Goal: Task Accomplishment & Management: Manage account settings

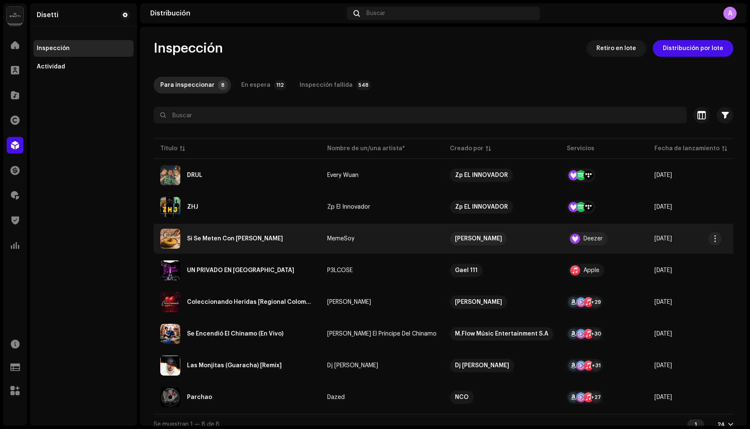
scroll to position [12, 0]
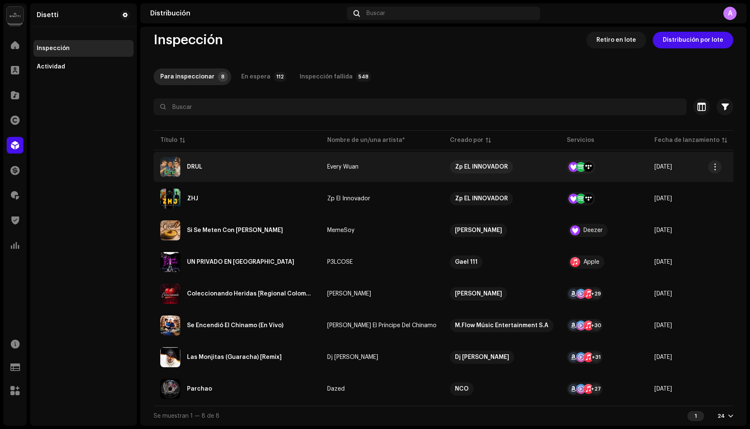
click at [223, 164] on div "DRUL" at bounding box center [237, 167] width 154 height 20
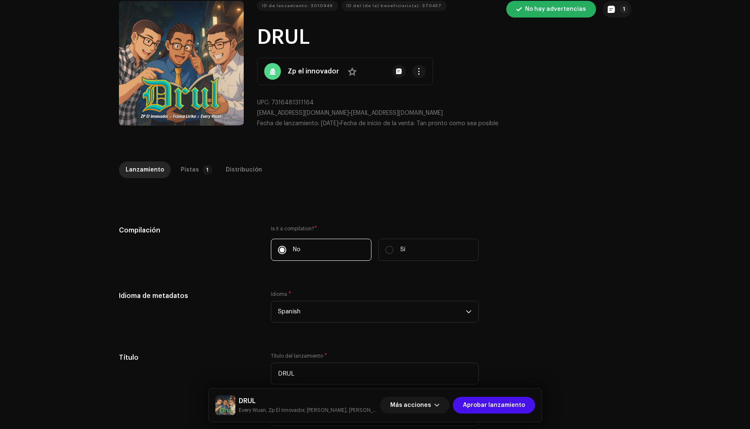
scroll to position [45, 0]
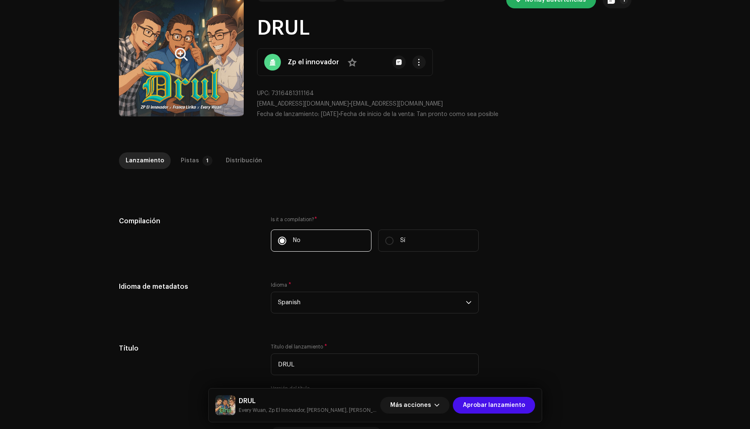
click at [170, 85] on button "Zoom Image" at bounding box center [181, 54] width 125 height 125
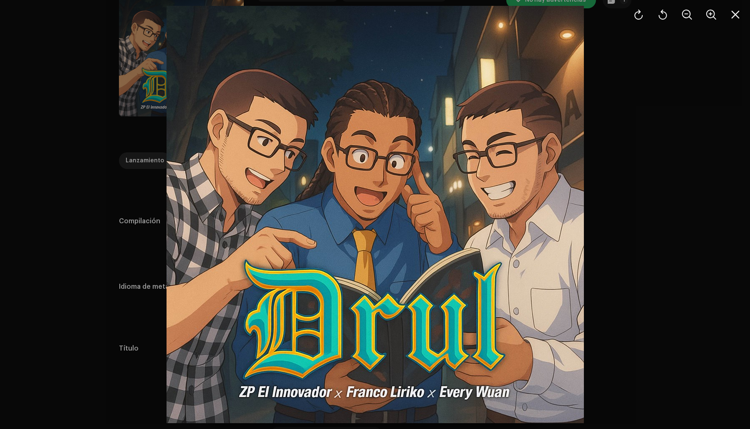
click at [686, 185] on div at bounding box center [375, 214] width 750 height 429
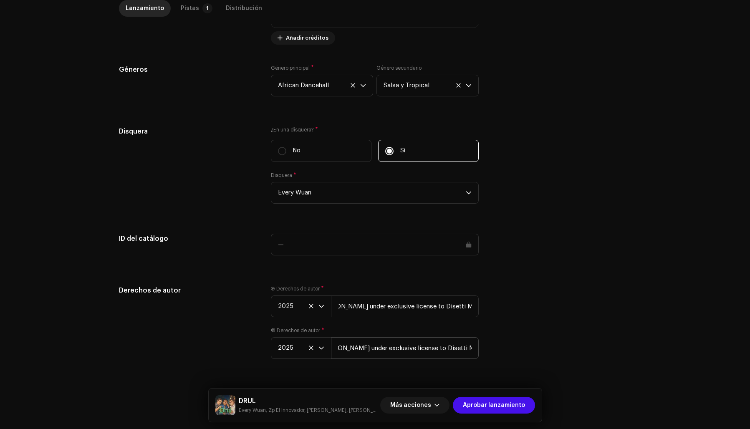
scroll to position [0, 121]
click at [189, 7] on div "Pistas" at bounding box center [190, 8] width 18 height 17
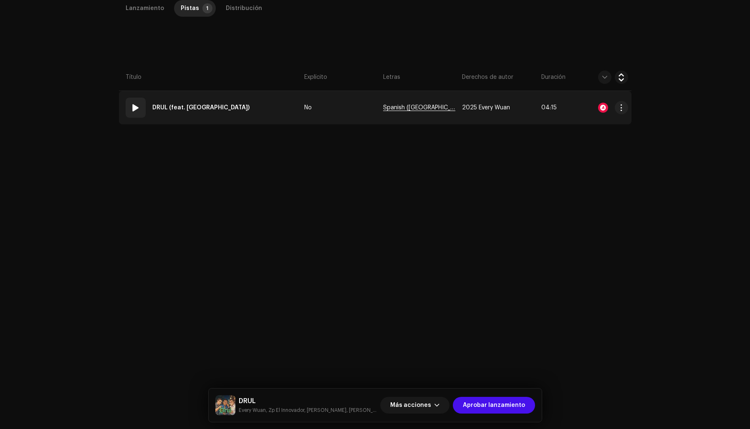
click at [406, 108] on span "Spanish ([GEOGRAPHIC_DATA])" at bounding box center [419, 108] width 72 height 6
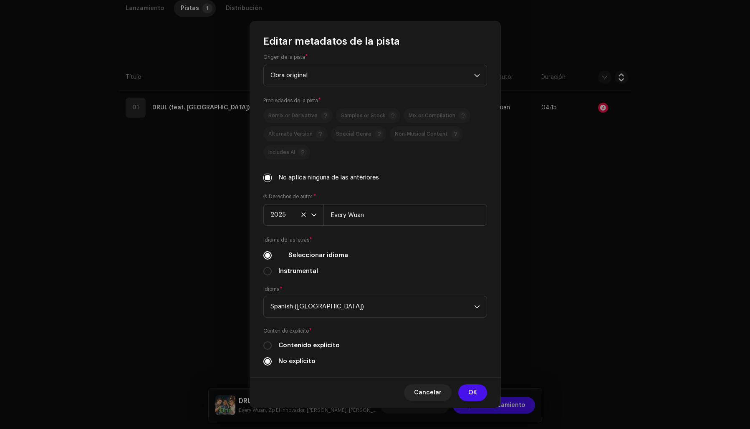
scroll to position [170, 0]
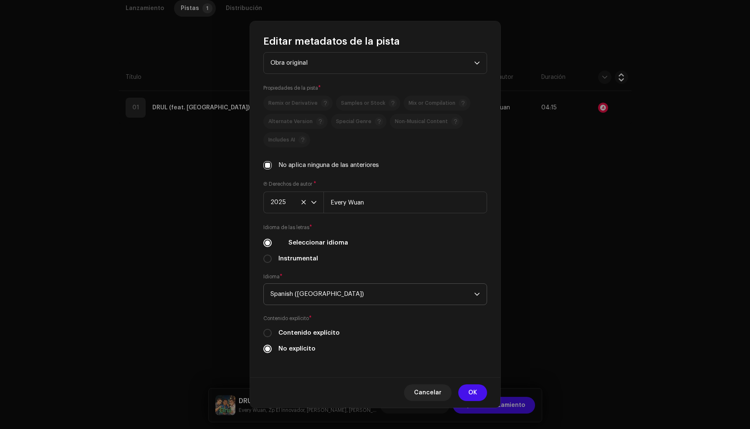
click at [340, 290] on span "Spanish ([GEOGRAPHIC_DATA])" at bounding box center [372, 294] width 204 height 21
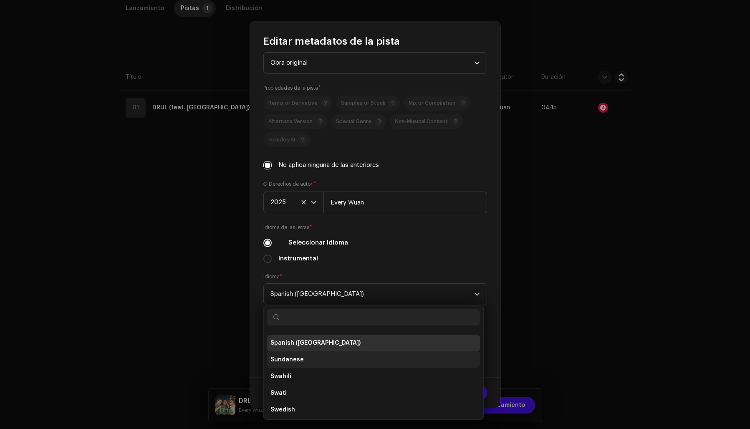
scroll to position [2667, 0]
click at [286, 290] on span "Spanish ([GEOGRAPHIC_DATA])" at bounding box center [372, 294] width 204 height 21
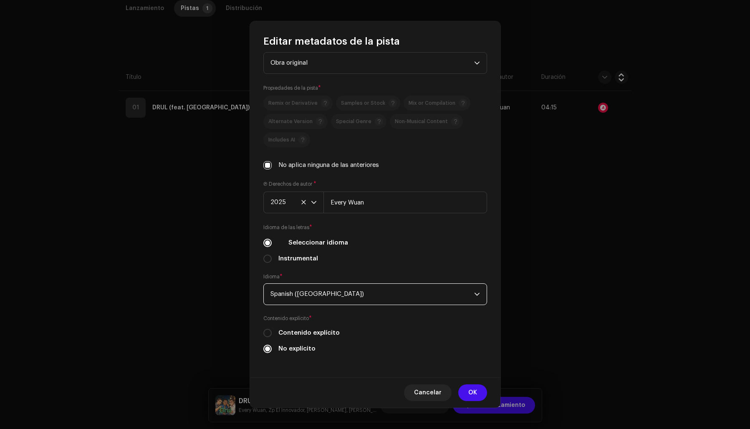
click at [286, 290] on span "Spanish ([GEOGRAPHIC_DATA])" at bounding box center [372, 294] width 204 height 21
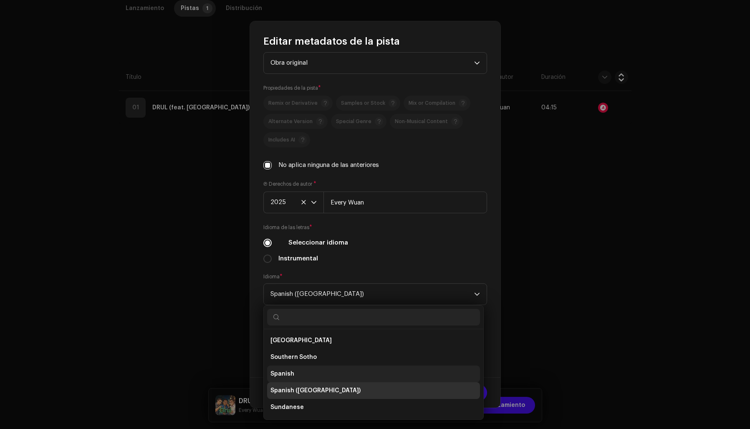
scroll to position [2608, 0]
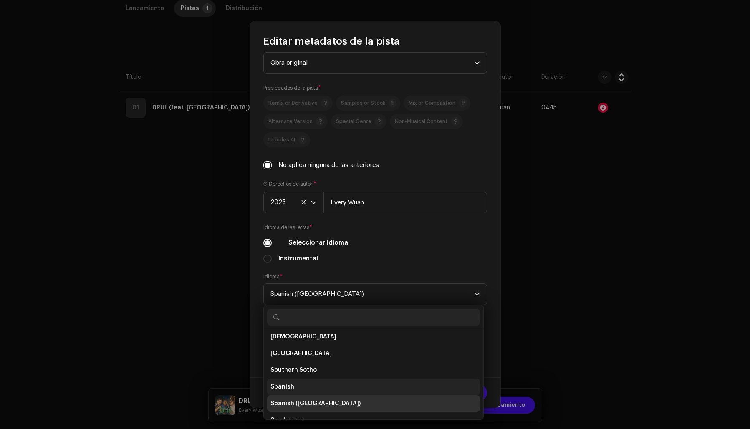
click at [285, 386] on span "Spanish" at bounding box center [282, 387] width 24 height 8
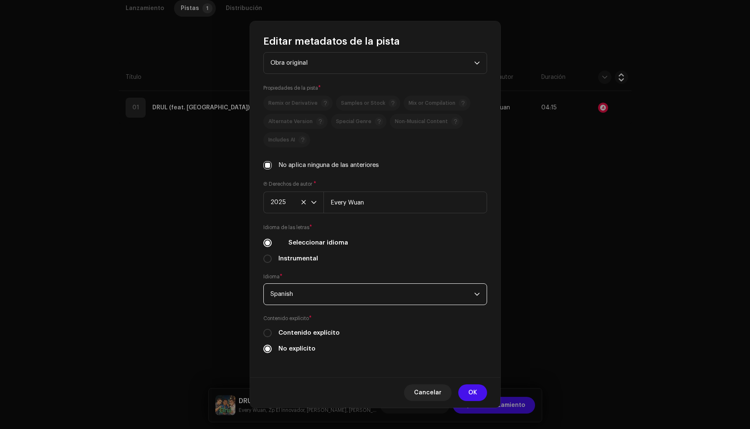
click at [396, 244] on div "Seleccionar idioma" at bounding box center [375, 242] width 224 height 9
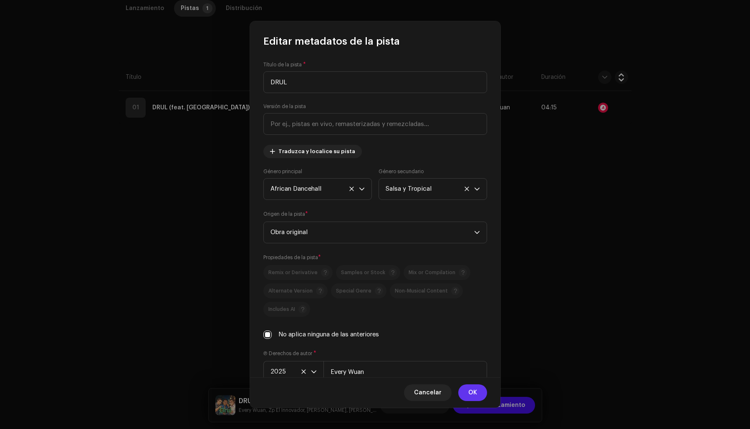
click at [474, 393] on span "OK" at bounding box center [472, 392] width 9 height 17
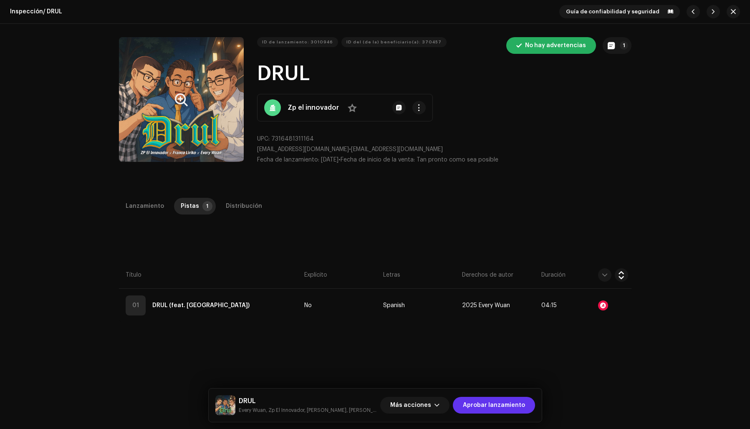
click at [495, 407] on span "Aprobar lanzamiento" at bounding box center [494, 405] width 62 height 17
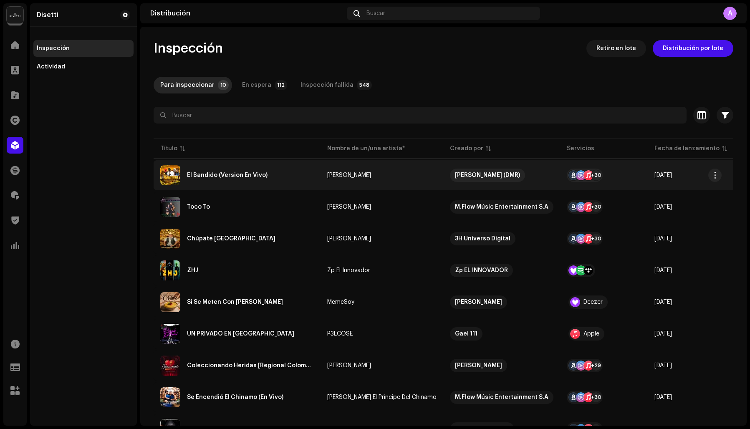
click at [207, 174] on div "El Bandido (Version En Vivo)" at bounding box center [227, 175] width 81 height 6
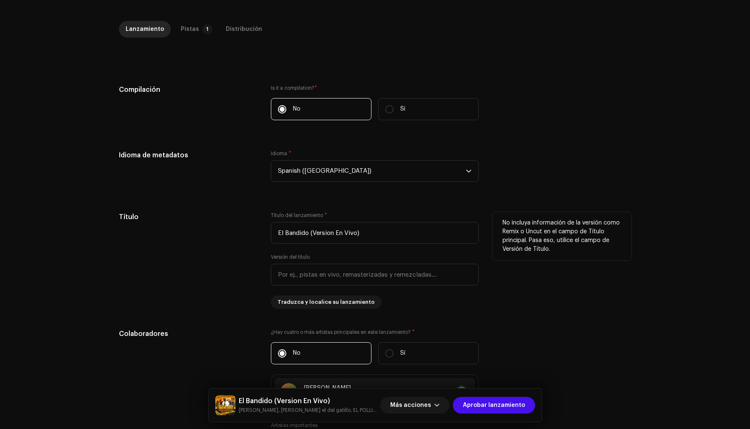
scroll to position [195, 0]
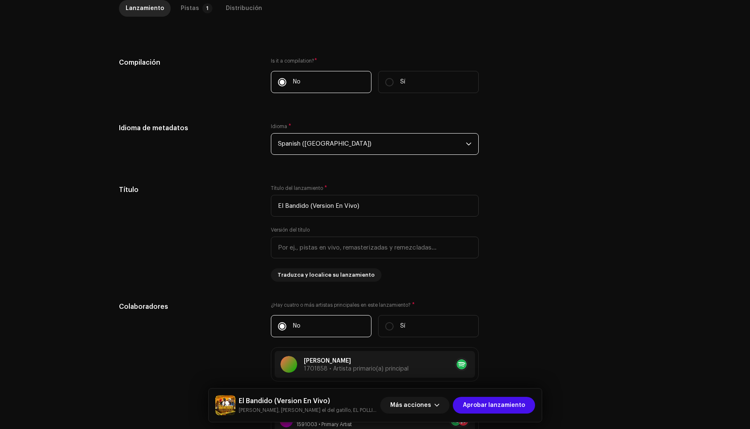
click at [313, 145] on span "Spanish ([GEOGRAPHIC_DATA])" at bounding box center [372, 144] width 188 height 21
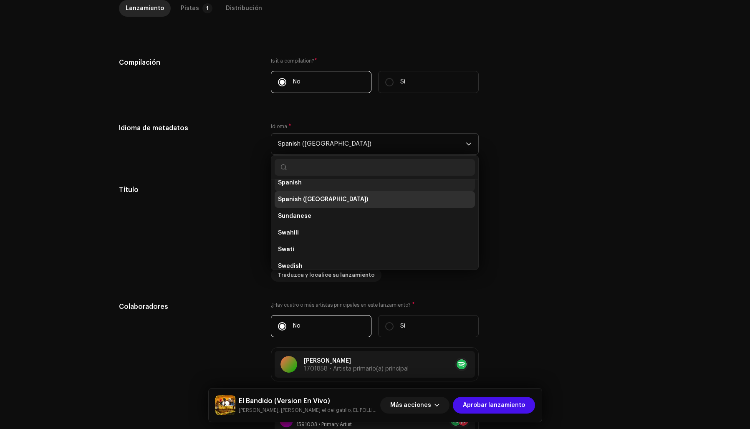
scroll to position [2645, 0]
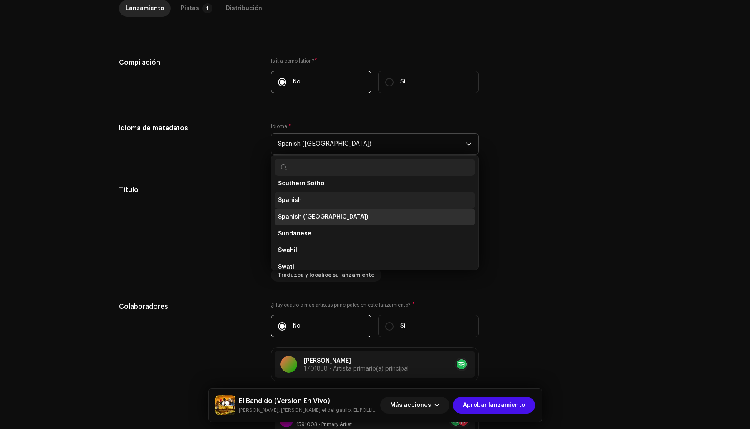
click at [307, 197] on li "Spanish" at bounding box center [375, 200] width 200 height 17
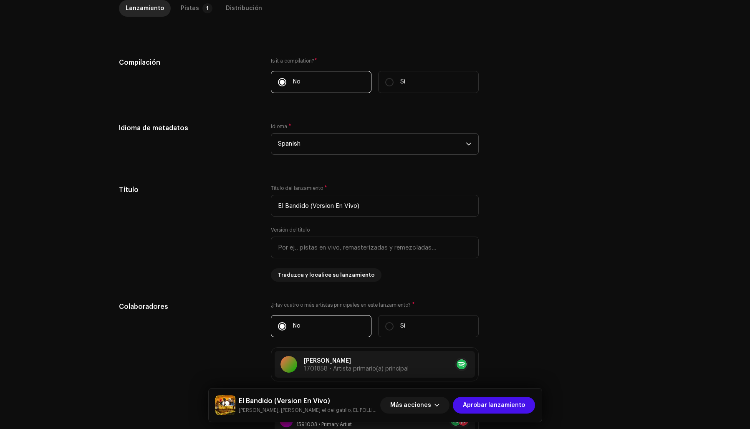
click at [515, 134] on div "Idioma de metadatos Idioma * Spanish" at bounding box center [375, 144] width 512 height 42
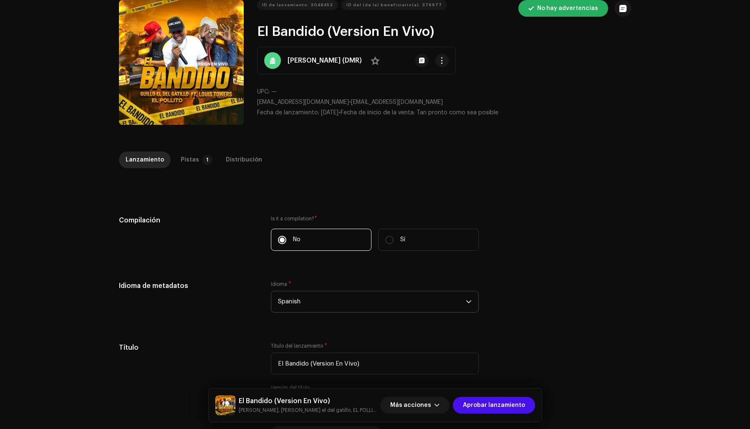
scroll to position [0, 0]
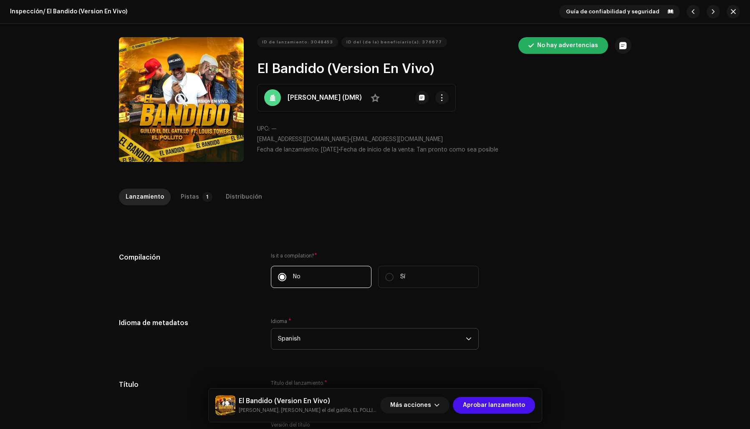
click at [162, 130] on button "Zoom Image" at bounding box center [181, 99] width 125 height 125
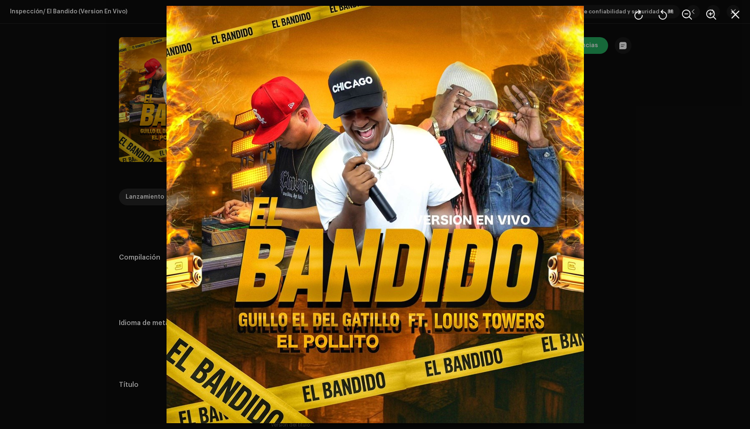
click at [683, 160] on div at bounding box center [375, 214] width 750 height 429
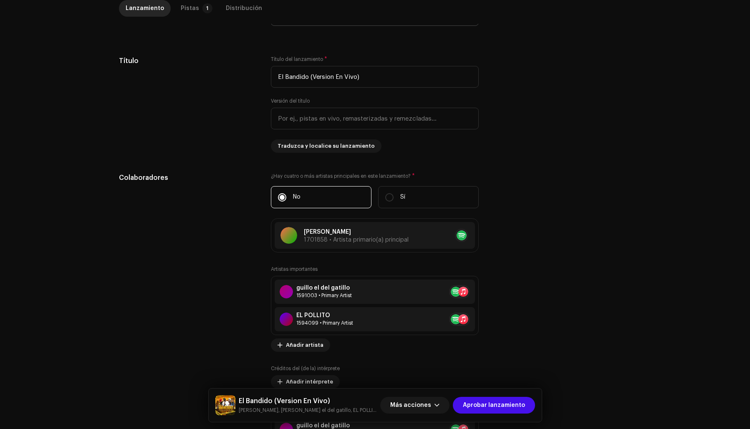
scroll to position [328, 0]
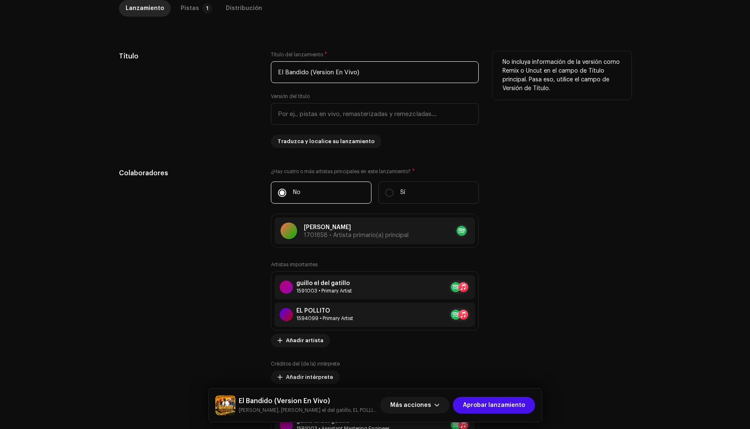
drag, startPoint x: 310, startPoint y: 71, endPoint x: 427, endPoint y: 85, distance: 118.4
click at [427, 85] on div "Título del lanzamiento * El Bandido (Version En Vivo) Versión del título Traduz…" at bounding box center [375, 99] width 208 height 97
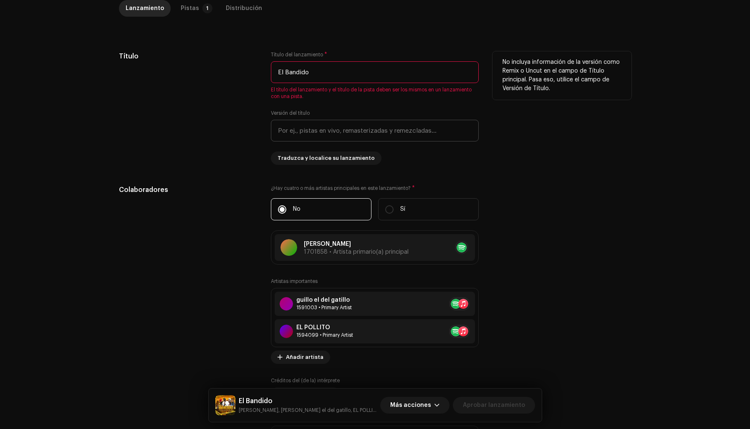
type input "El Bandido"
click at [399, 133] on input "text" at bounding box center [375, 131] width 208 height 22
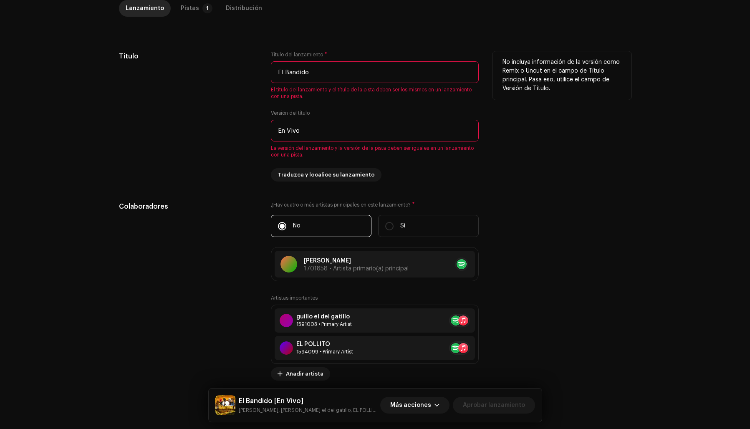
type input "En Vivo"
click at [575, 162] on div "No incluya información de la versión como Remix o Uncut en el campo de Título p…" at bounding box center [561, 116] width 139 height 130
drag, startPoint x: 303, startPoint y: 131, endPoint x: 272, endPoint y: 129, distance: 31.0
click at [272, 129] on input "En Vivo" at bounding box center [375, 131] width 208 height 22
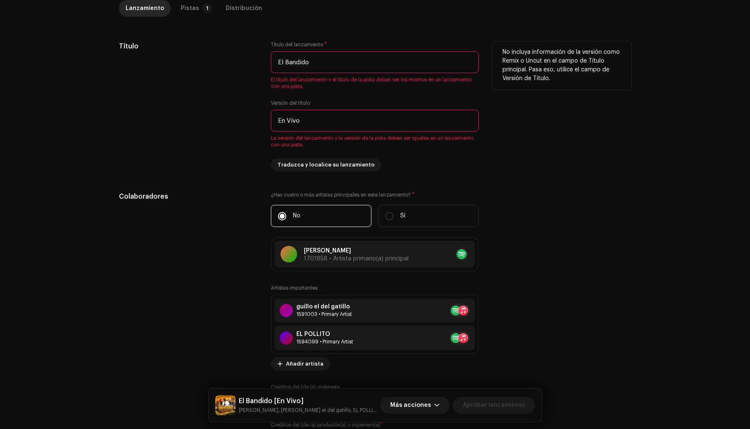
scroll to position [343, 0]
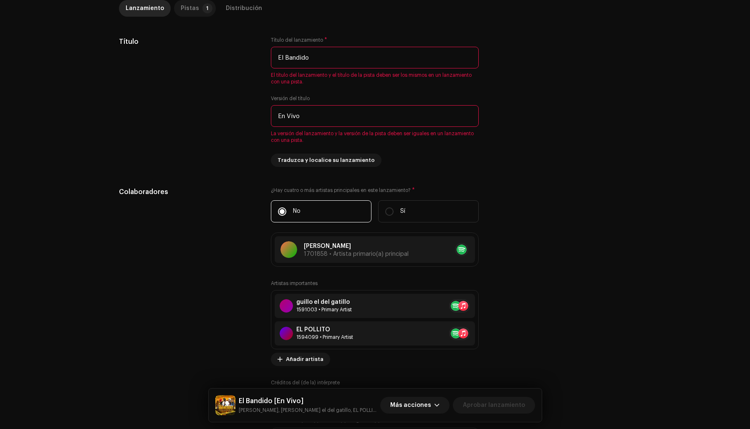
click at [181, 7] on div "Pistas" at bounding box center [190, 8] width 18 height 17
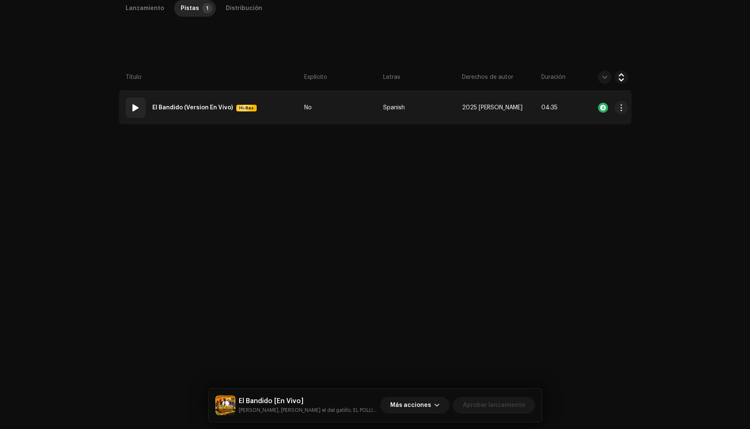
click at [192, 106] on strong "El Bandido (Version En Vivo)" at bounding box center [192, 107] width 81 height 17
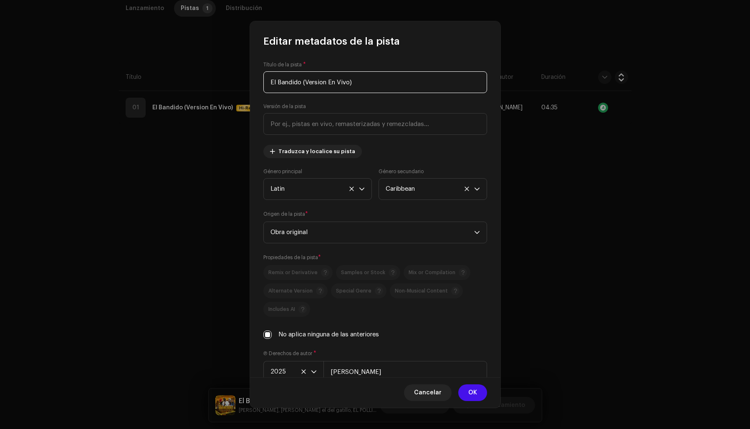
drag, startPoint x: 354, startPoint y: 79, endPoint x: 303, endPoint y: 81, distance: 50.5
click at [303, 81] on input "El Bandido (Version En Vivo)" at bounding box center [375, 82] width 224 height 22
type input "El Bandido"
click at [305, 118] on input "text" at bounding box center [375, 124] width 224 height 22
paste input "En Vivo"
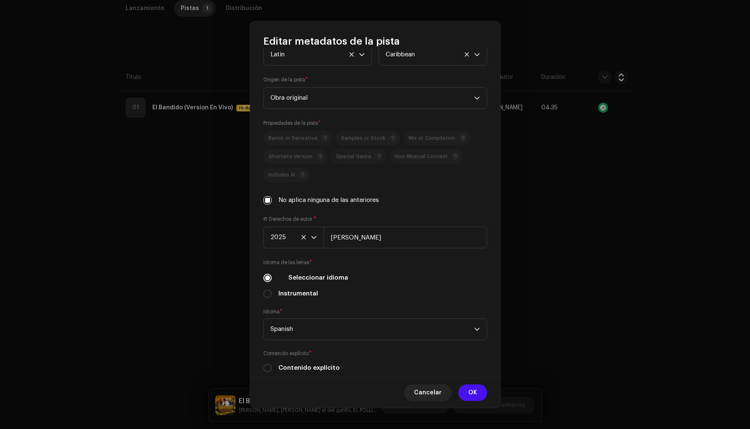
scroll to position [170, 0]
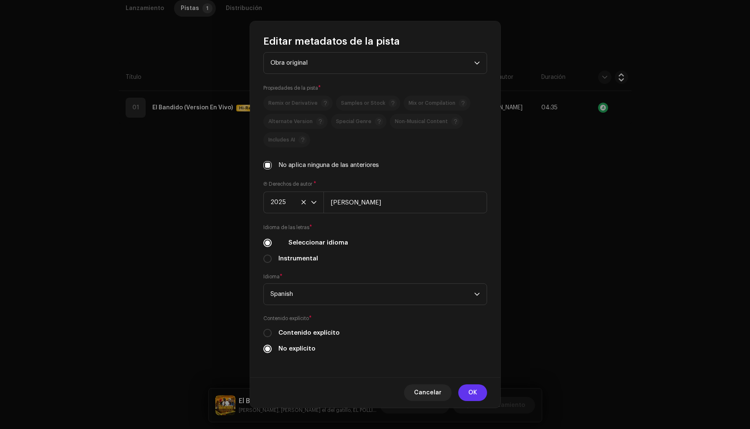
type input "En Vivo"
click at [479, 391] on button "OK" at bounding box center [472, 392] width 29 height 17
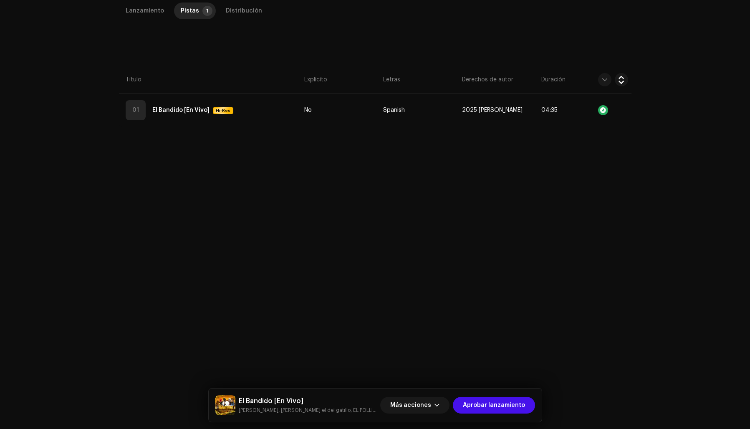
scroll to position [189, 0]
click at [514, 403] on span "Aprobar lanzamiento" at bounding box center [494, 405] width 62 height 17
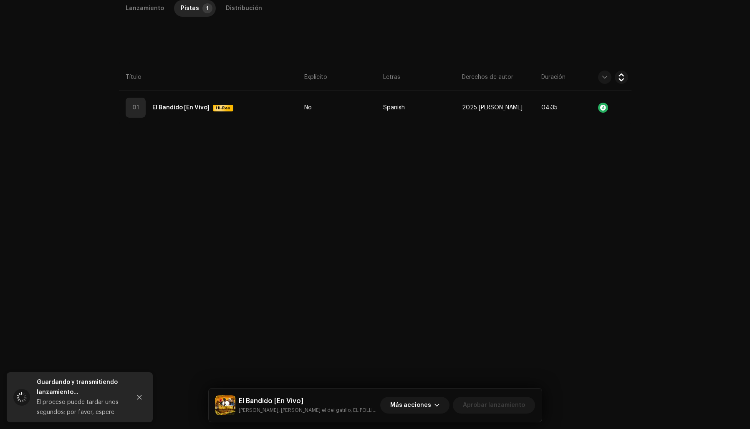
scroll to position [198, 0]
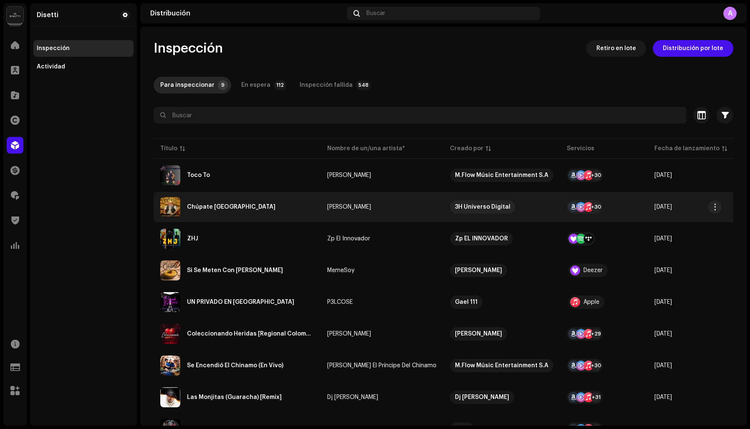
click at [238, 206] on div "Chúpate [GEOGRAPHIC_DATA]" at bounding box center [237, 207] width 154 height 20
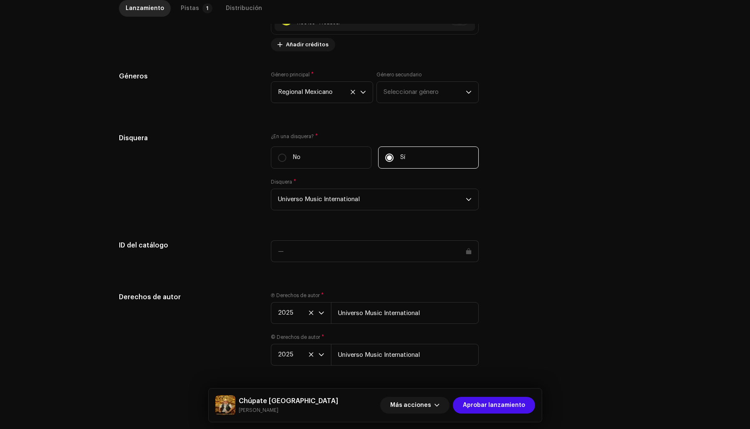
scroll to position [690, 0]
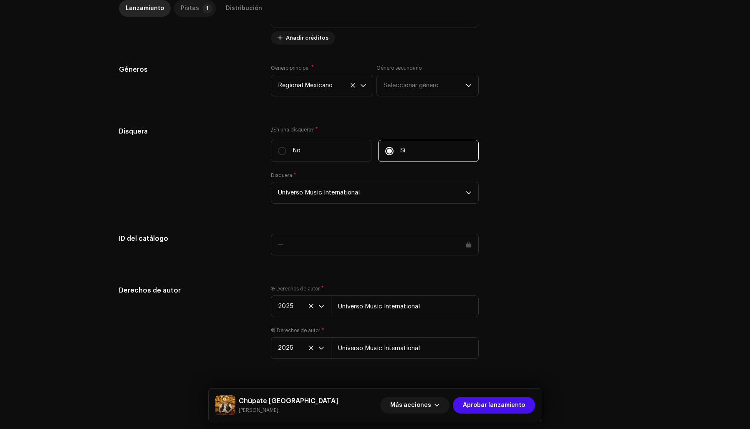
click at [189, 8] on div "Pistas" at bounding box center [190, 8] width 18 height 17
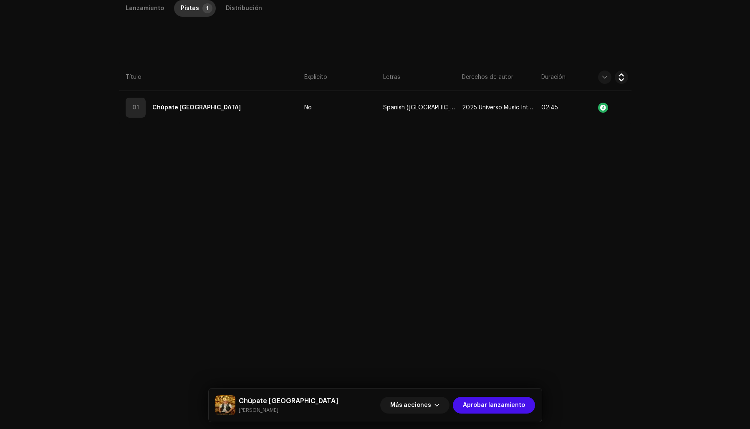
scroll to position [198, 0]
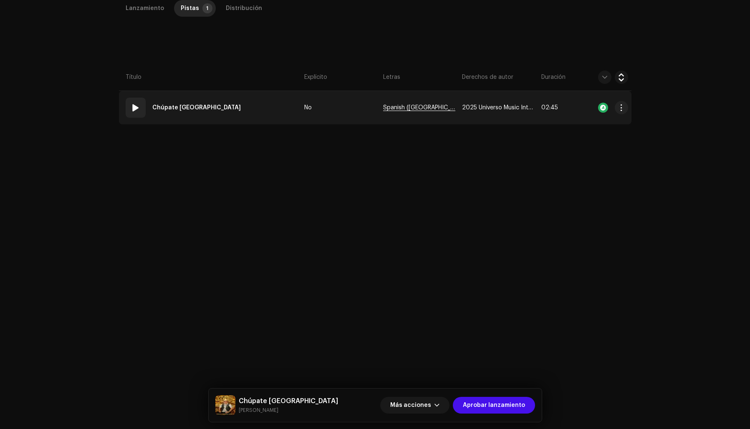
click at [407, 107] on span "Spanish ([GEOGRAPHIC_DATA])" at bounding box center [419, 108] width 72 height 6
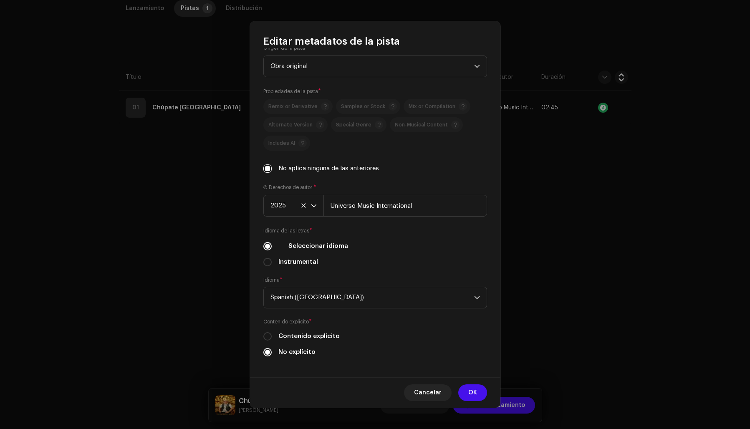
scroll to position [170, 0]
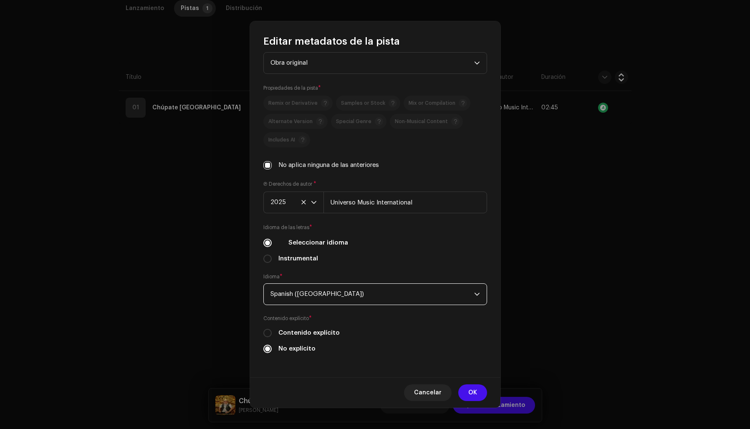
click at [306, 295] on span "Spanish ([GEOGRAPHIC_DATA])" at bounding box center [372, 294] width 204 height 21
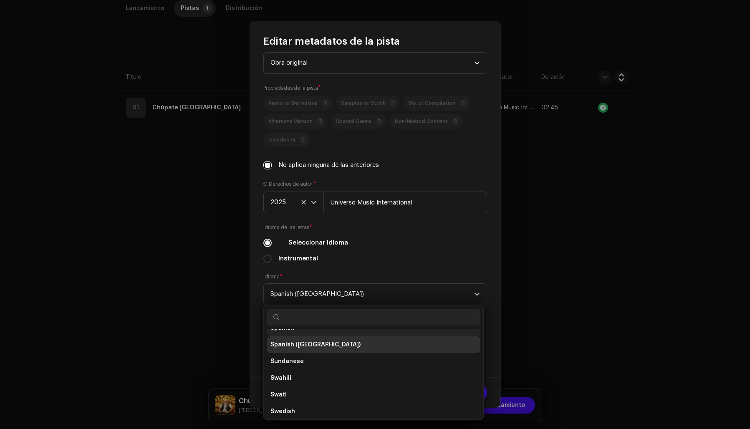
scroll to position [2657, 0]
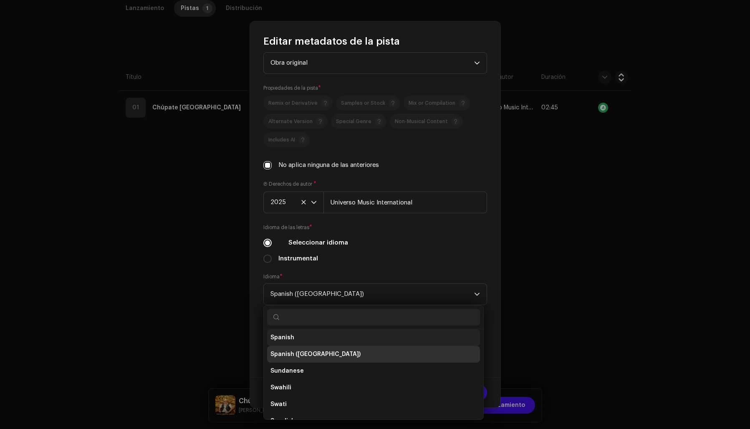
click at [283, 334] on span "Spanish" at bounding box center [282, 337] width 24 height 8
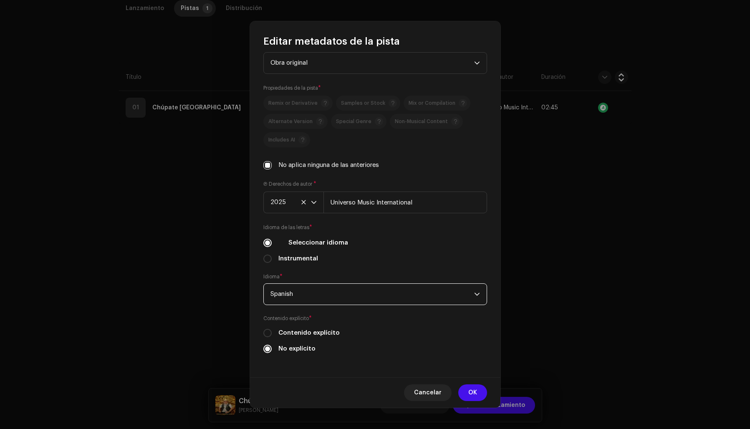
click at [412, 249] on div "Idioma de las letras * Seleccionar idioma Instrumental" at bounding box center [375, 243] width 224 height 40
drag, startPoint x: 474, startPoint y: 391, endPoint x: 473, endPoint y: 377, distance: 13.5
click at [474, 391] on span "OK" at bounding box center [472, 392] width 9 height 17
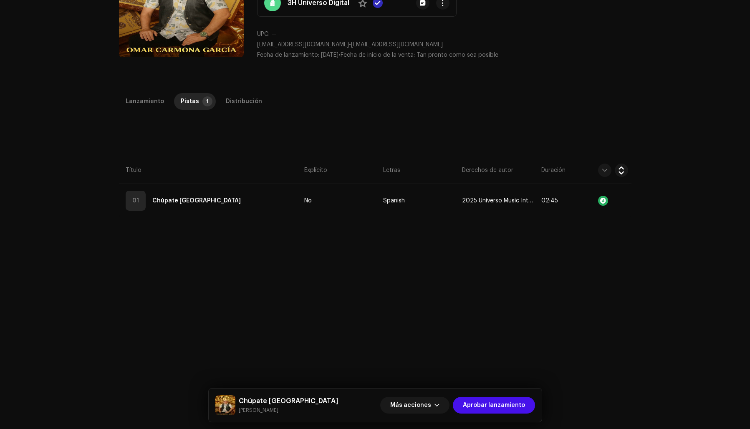
scroll to position [198, 0]
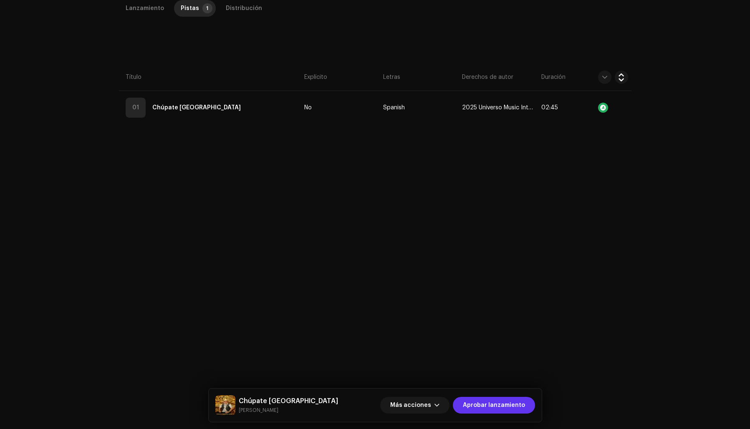
click at [499, 403] on span "Aprobar lanzamiento" at bounding box center [494, 405] width 62 height 17
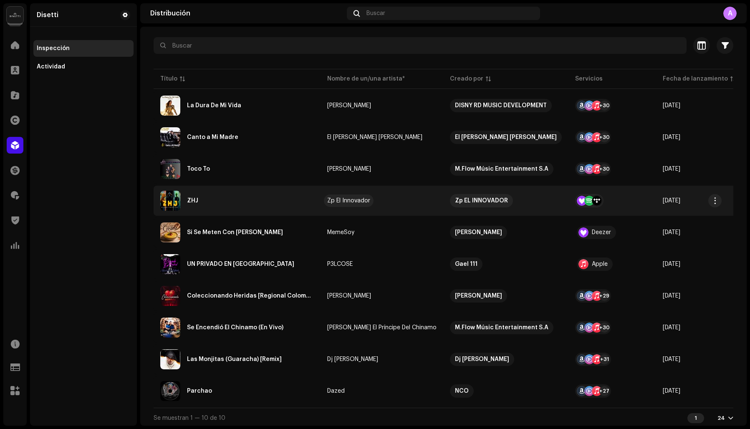
scroll to position [75, 0]
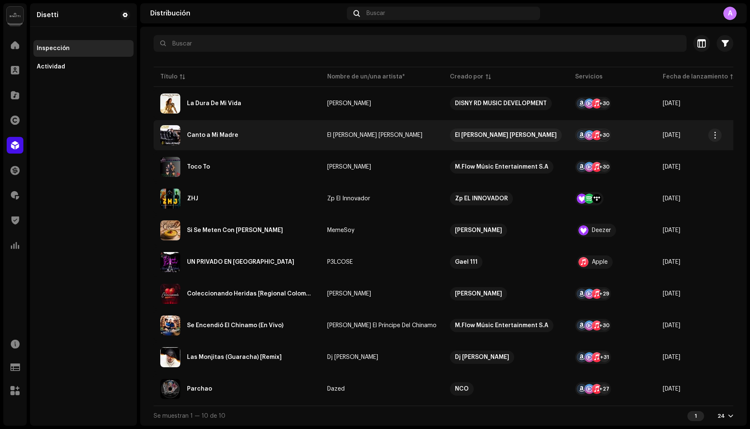
click at [212, 132] on div "Canto a Mi Madre" at bounding box center [212, 135] width 51 height 6
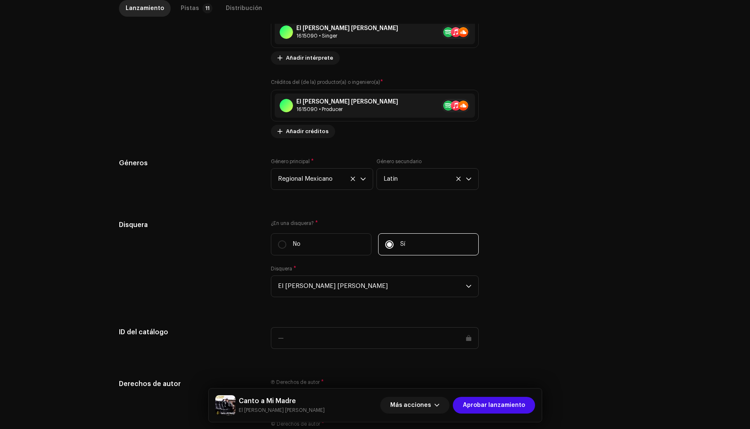
scroll to position [725, 0]
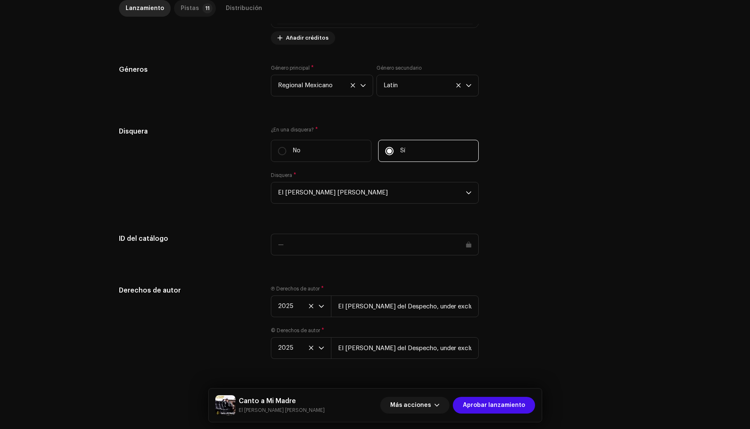
click at [192, 10] on div "Pistas" at bounding box center [190, 8] width 18 height 17
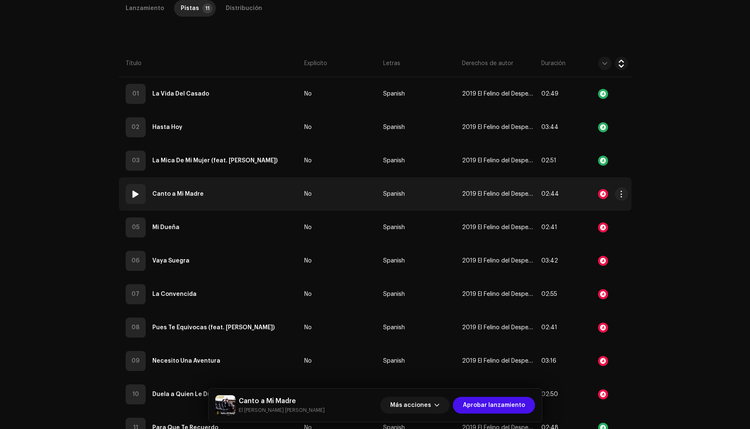
scroll to position [287, 0]
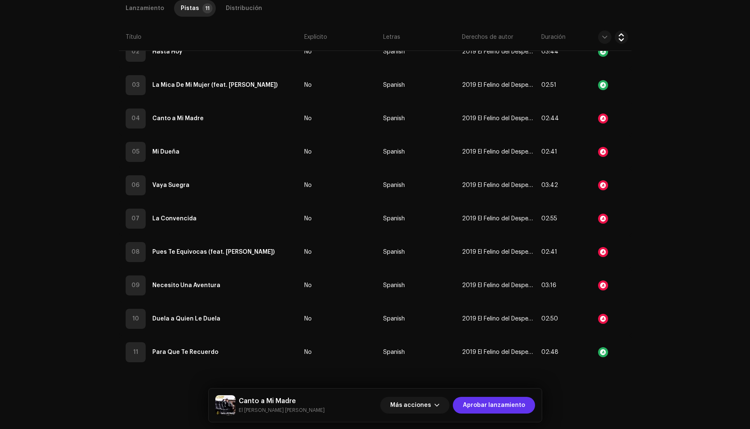
click at [490, 405] on span "Aprobar lanzamiento" at bounding box center [494, 405] width 62 height 17
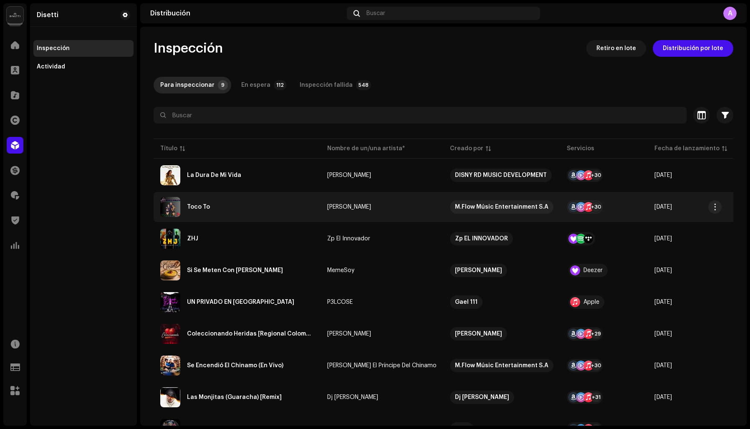
click at [212, 205] on div "Toco To" at bounding box center [237, 207] width 154 height 20
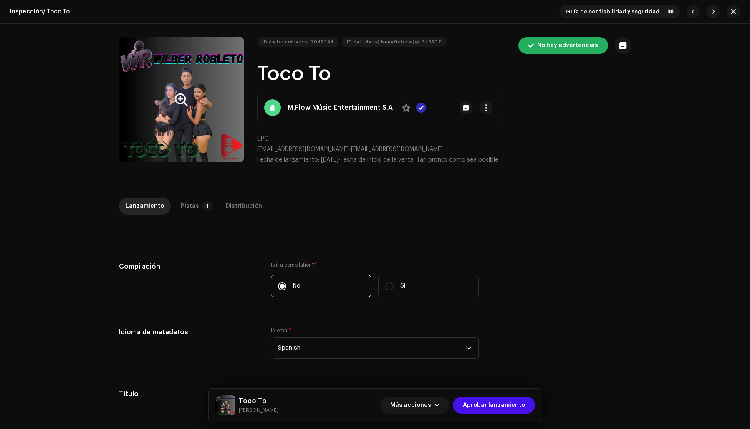
click at [158, 122] on button "Zoom Image" at bounding box center [181, 99] width 125 height 125
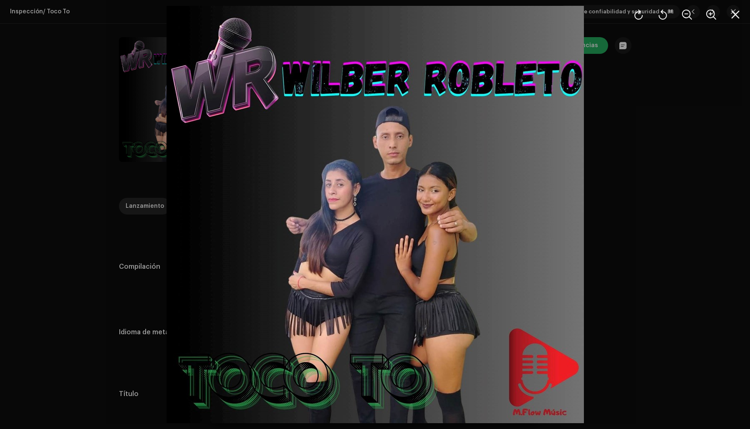
click at [629, 184] on div at bounding box center [375, 214] width 750 height 429
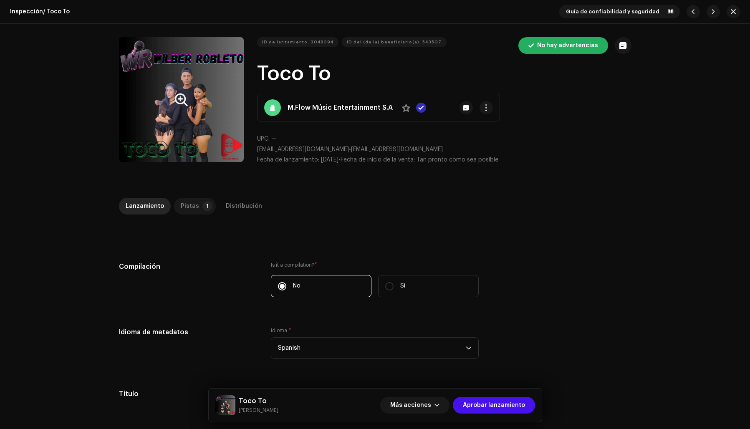
click at [186, 202] on div "Pistas" at bounding box center [190, 206] width 18 height 17
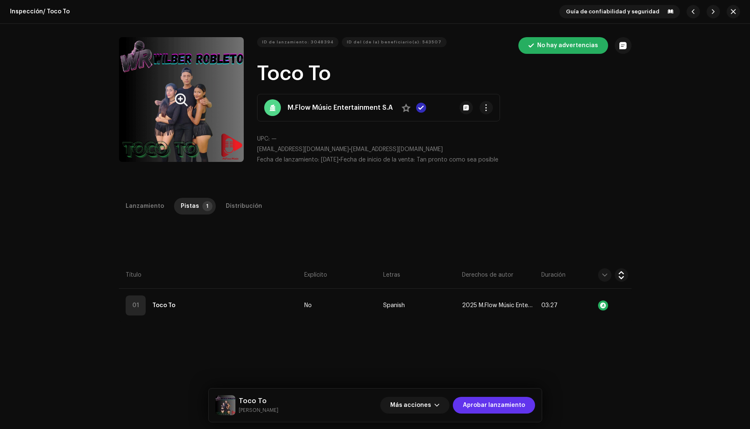
click at [500, 404] on span "Aprobar lanzamiento" at bounding box center [494, 405] width 62 height 17
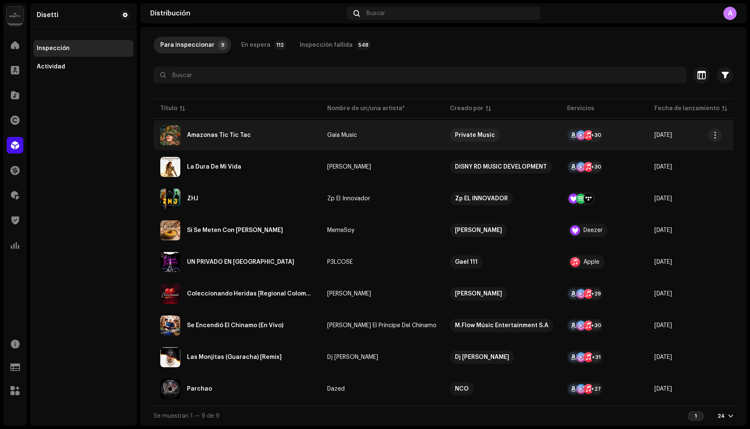
scroll to position [43, 0]
click at [197, 132] on div "Amazonas Tic Tic Tac" at bounding box center [219, 135] width 64 height 6
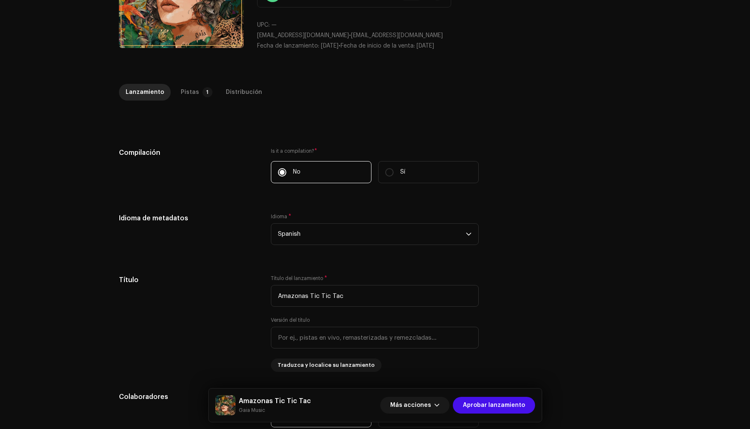
scroll to position [179, 0]
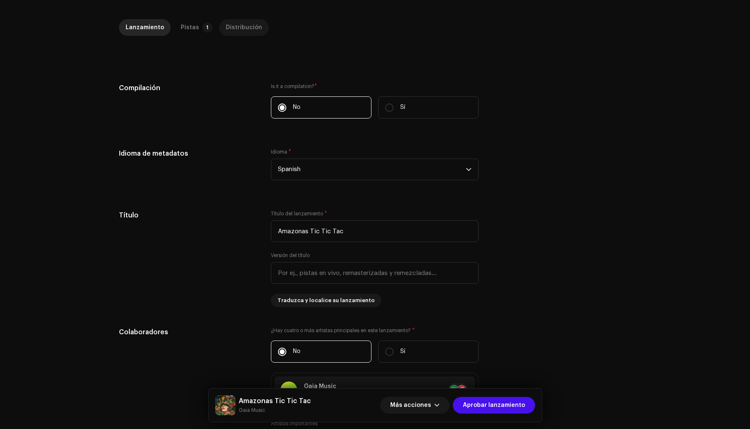
click at [229, 26] on div "Distribución" at bounding box center [244, 27] width 36 height 17
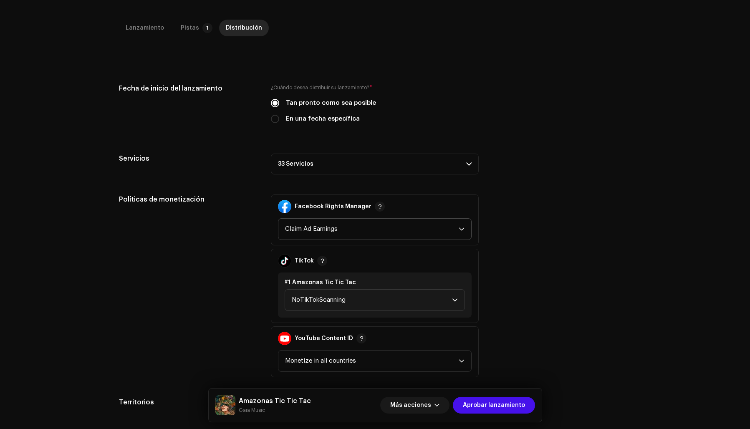
scroll to position [178, 0]
click at [274, 120] on input "En una fecha específica" at bounding box center [275, 119] width 8 height 8
radio input "true"
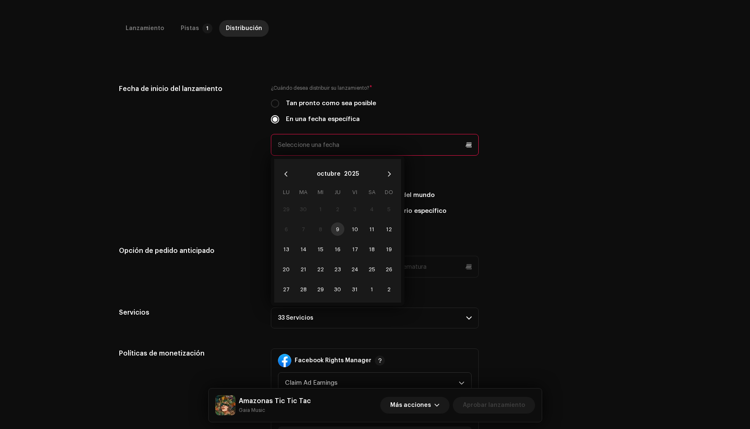
click at [303, 145] on input "text" at bounding box center [375, 145] width 208 height 22
click at [349, 229] on span "10" at bounding box center [354, 228] width 13 height 13
type input "[DATE]"
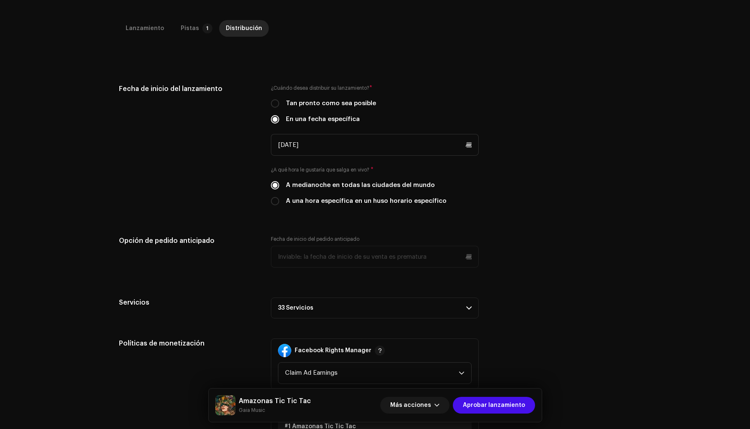
click at [514, 213] on div "Fecha de inicio del lanzamiento ¿Cuándo desea distribuir su lanzamiento? * Tan …" at bounding box center [375, 150] width 512 height 132
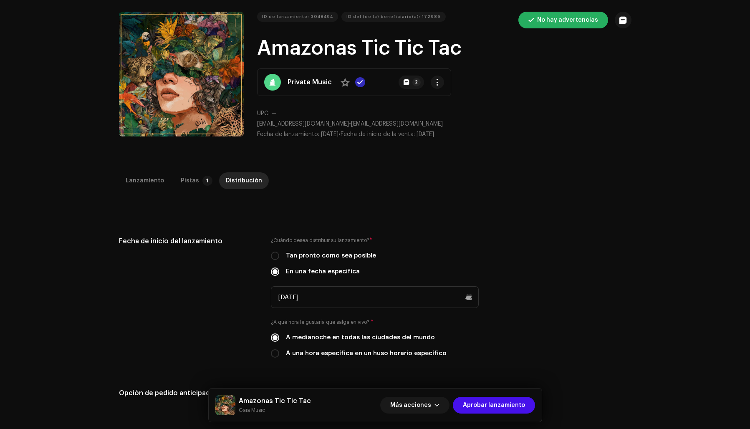
scroll to position [0, 0]
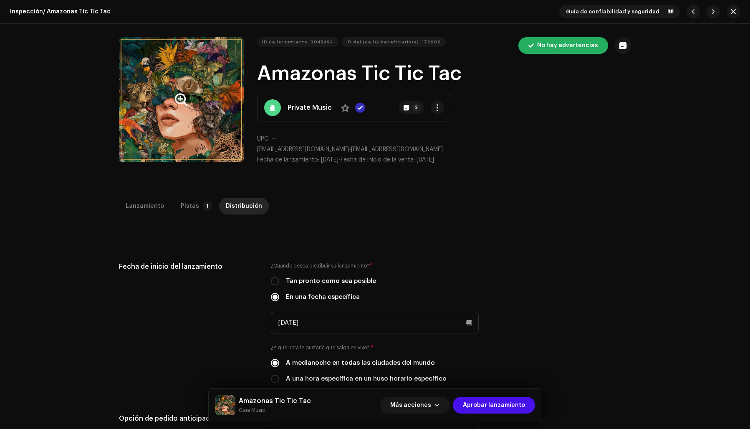
click at [187, 132] on button "Zoom Image" at bounding box center [181, 99] width 125 height 125
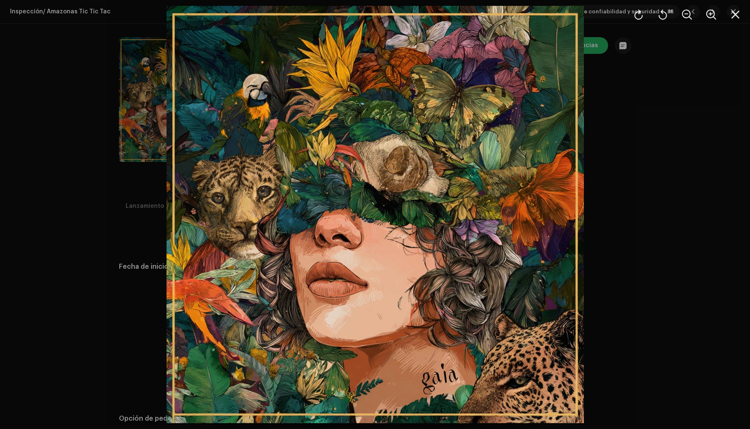
click at [628, 184] on div at bounding box center [375, 214] width 750 height 429
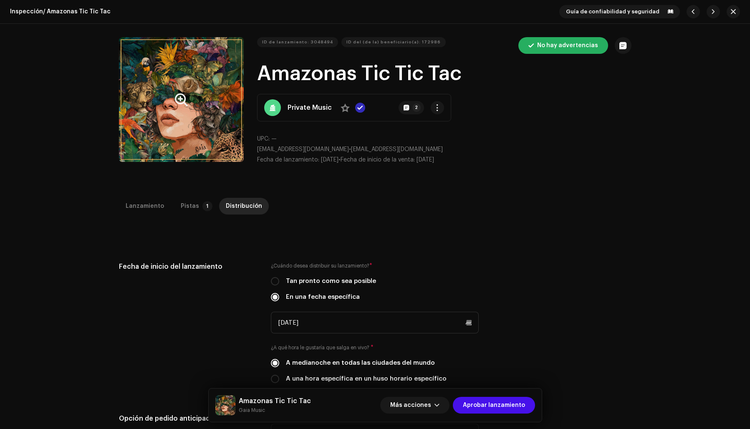
click at [170, 131] on button "Zoom Image" at bounding box center [181, 99] width 125 height 125
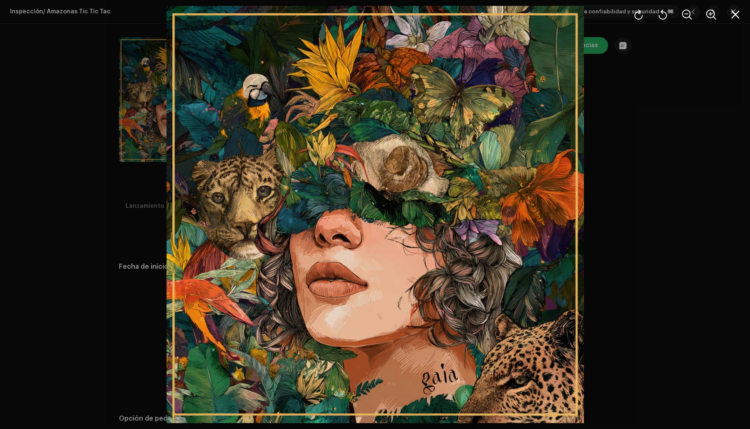
click at [631, 143] on div at bounding box center [375, 214] width 750 height 429
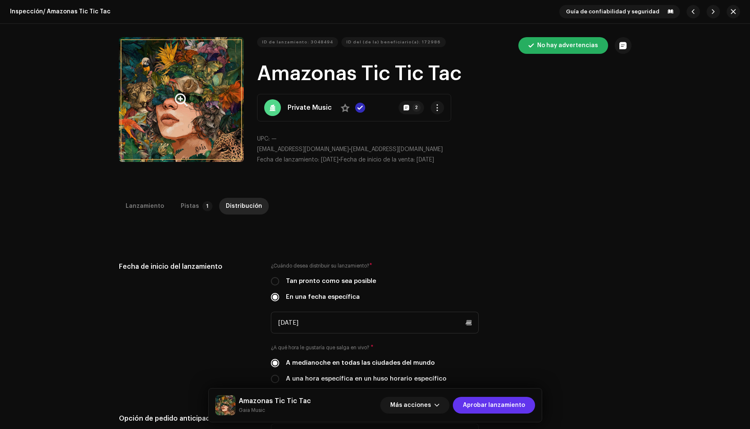
click at [496, 405] on span "Aprobar lanzamiento" at bounding box center [494, 405] width 62 height 17
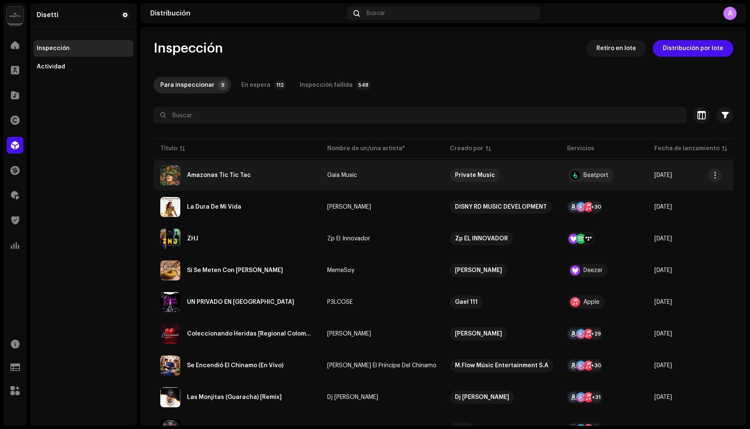
click at [201, 176] on div "Amazonas Tic Tic Tac" at bounding box center [219, 175] width 64 height 6
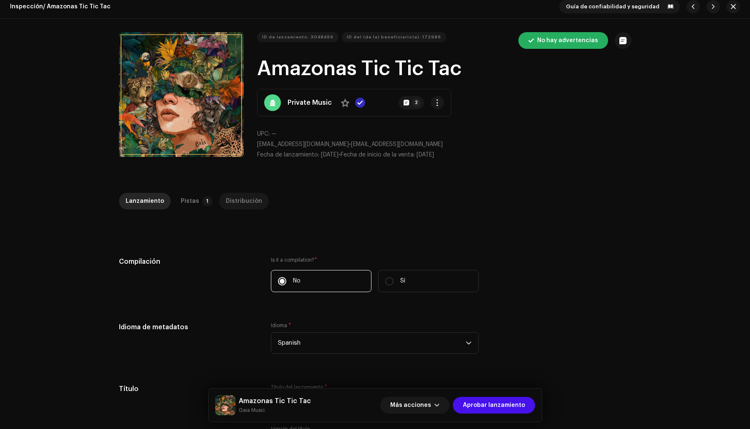
click at [232, 194] on div "Distribución" at bounding box center [244, 201] width 36 height 17
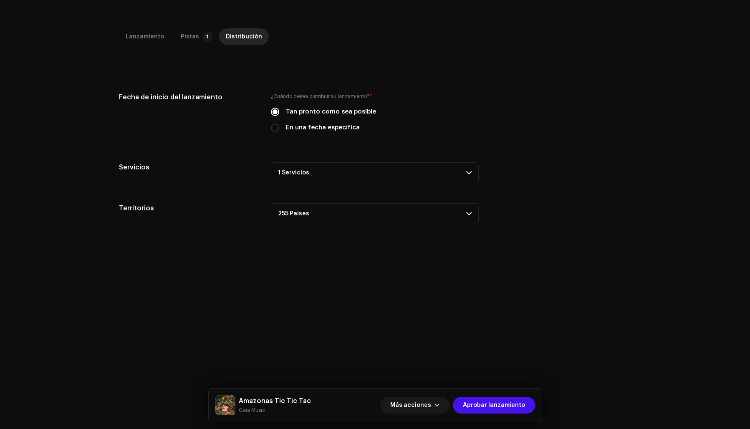
scroll to position [198, 0]
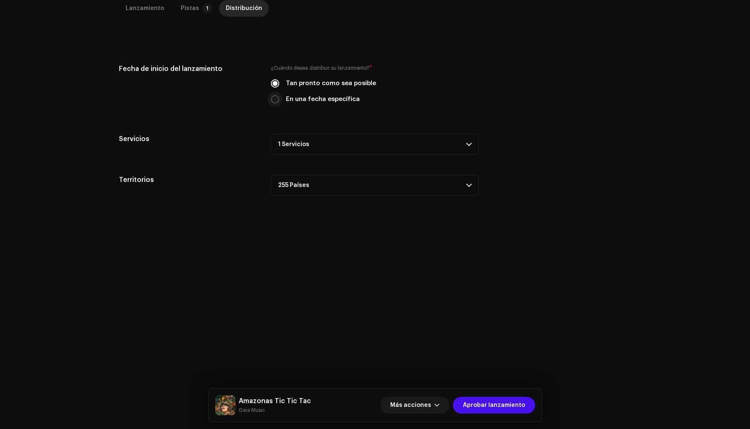
click at [272, 96] on input "En una fecha específica" at bounding box center [275, 99] width 8 height 8
radio input "true"
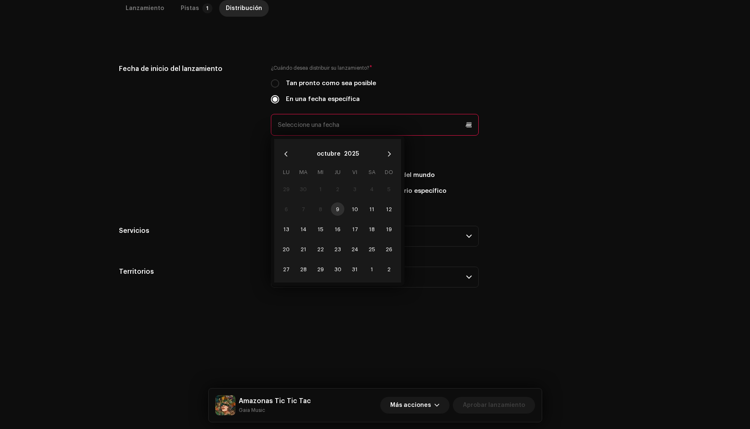
click at [469, 125] on input "text" at bounding box center [375, 125] width 208 height 22
click at [353, 209] on span "10" at bounding box center [354, 208] width 13 height 13
type input "[DATE]"
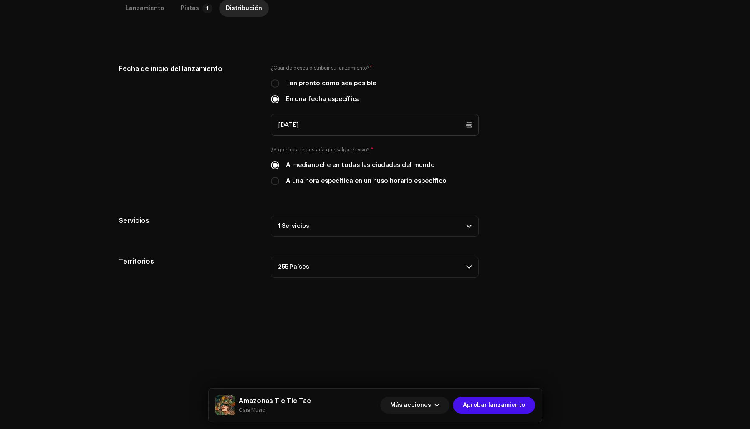
click at [440, 81] on div "Tan pronto como sea posible" at bounding box center [375, 83] width 208 height 9
click at [503, 406] on span "Aprobar lanzamiento" at bounding box center [494, 405] width 62 height 17
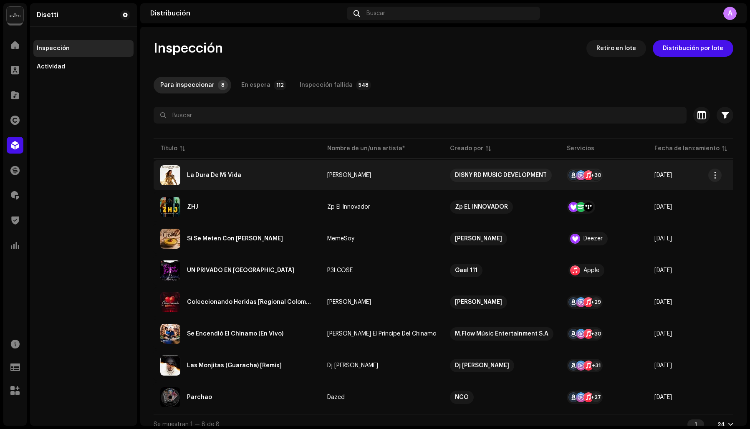
click at [252, 176] on div "La Dura De Mi Vida" at bounding box center [237, 175] width 154 height 20
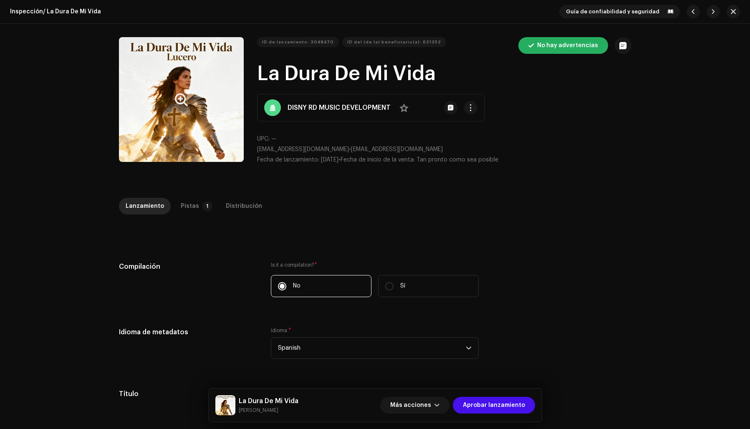
click at [151, 139] on button "Zoom Image" at bounding box center [181, 99] width 125 height 125
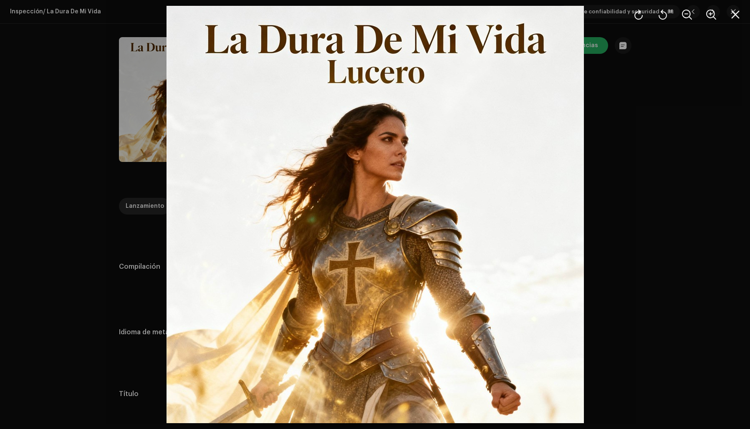
click at [635, 171] on div at bounding box center [375, 214] width 750 height 429
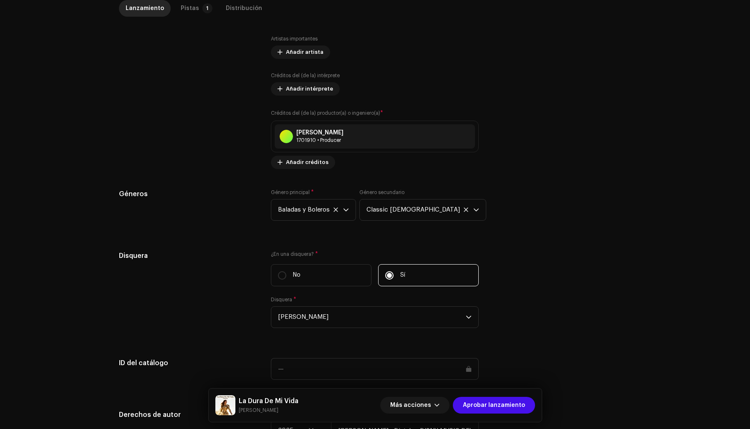
scroll to position [690, 0]
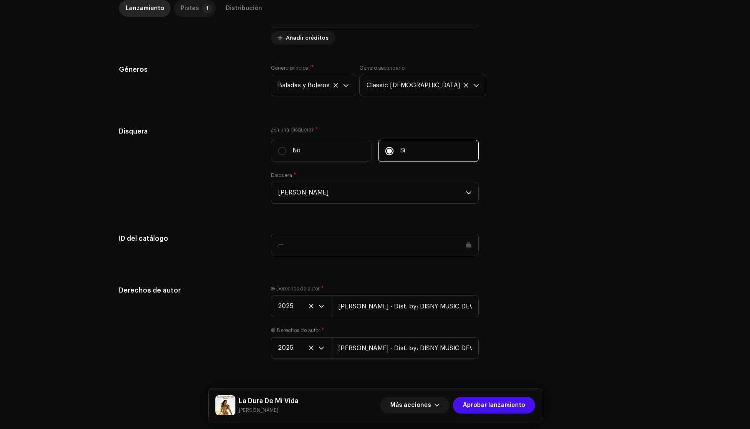
click at [189, 5] on div "Pistas" at bounding box center [190, 8] width 18 height 17
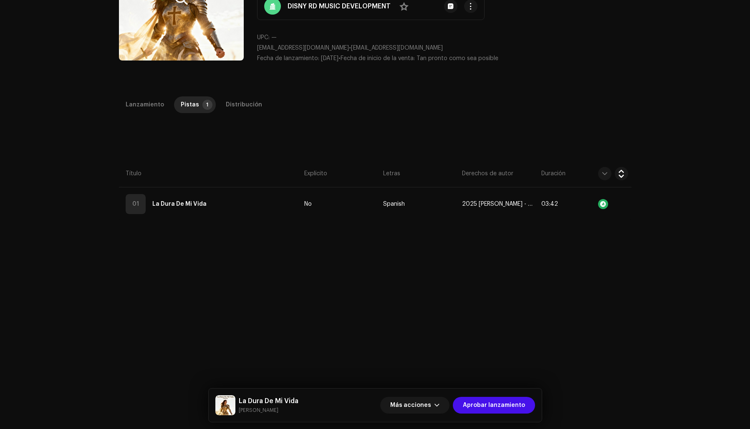
scroll to position [0, 0]
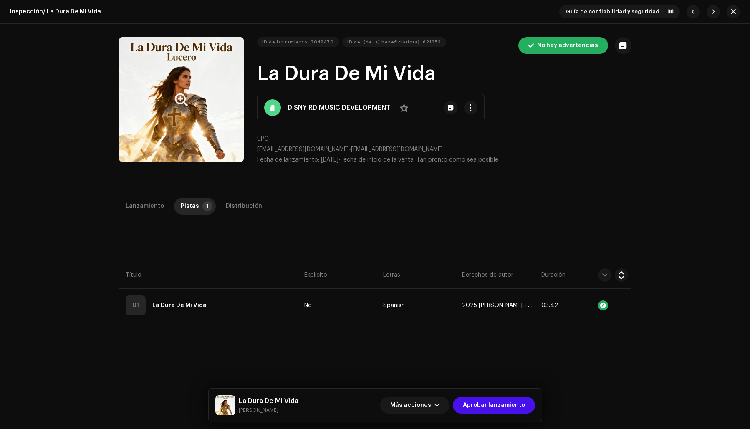
click at [170, 139] on button "Zoom Image" at bounding box center [181, 99] width 125 height 125
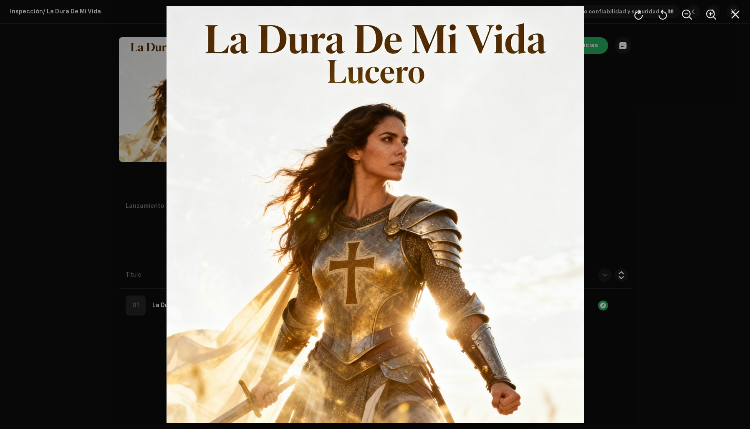
click at [635, 150] on div at bounding box center [375, 214] width 750 height 429
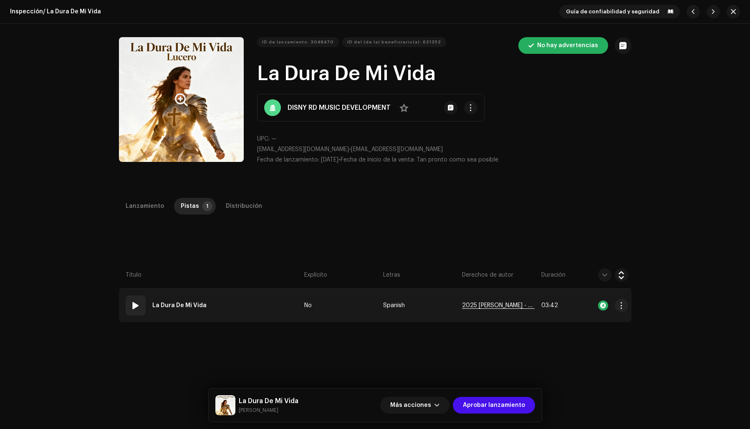
click at [497, 307] on span "2025 [PERSON_NAME] - Dist. by: DISNY MUSIC DEVELOPMENT, LLC." at bounding box center [498, 306] width 72 height 6
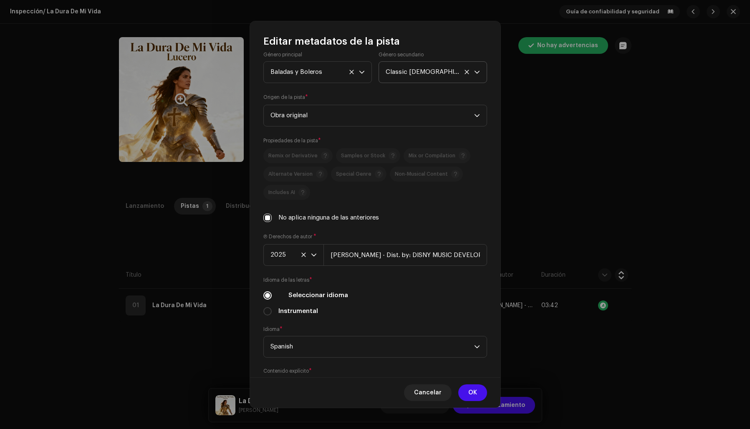
scroll to position [170, 0]
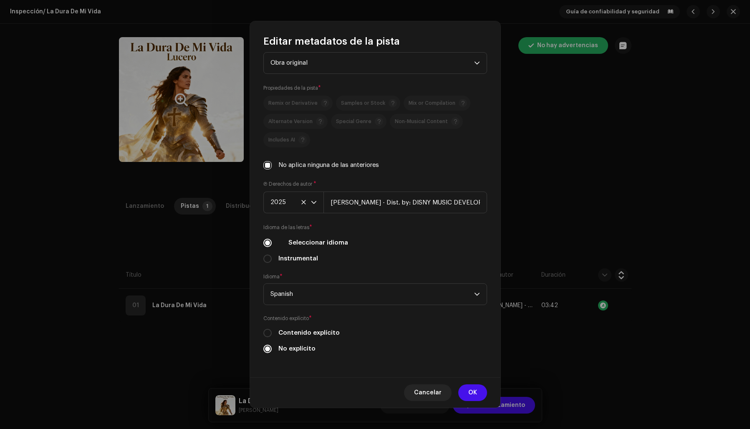
click at [587, 189] on div "Editar metadatos de la pista Título de la pista * La Dura De Mi Vida Versión de…" at bounding box center [375, 214] width 750 height 429
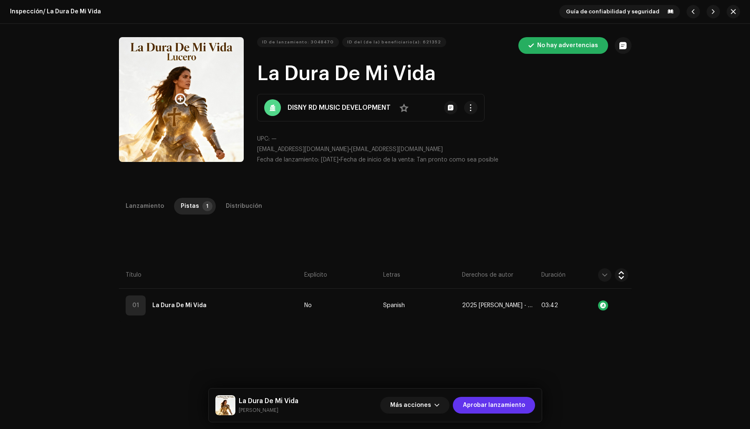
click at [517, 410] on span "Aprobar lanzamiento" at bounding box center [494, 405] width 62 height 17
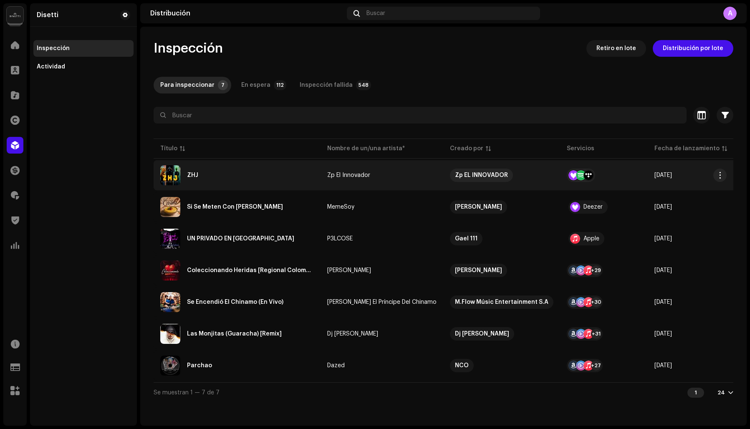
click at [221, 176] on div "ZHJ" at bounding box center [237, 175] width 154 height 20
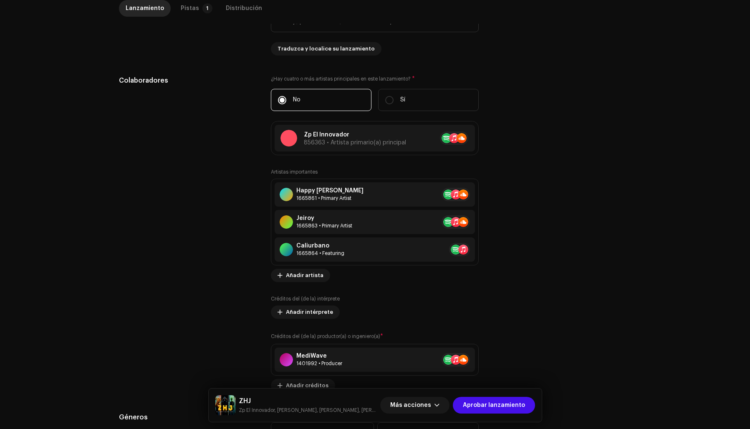
scroll to position [780, 0]
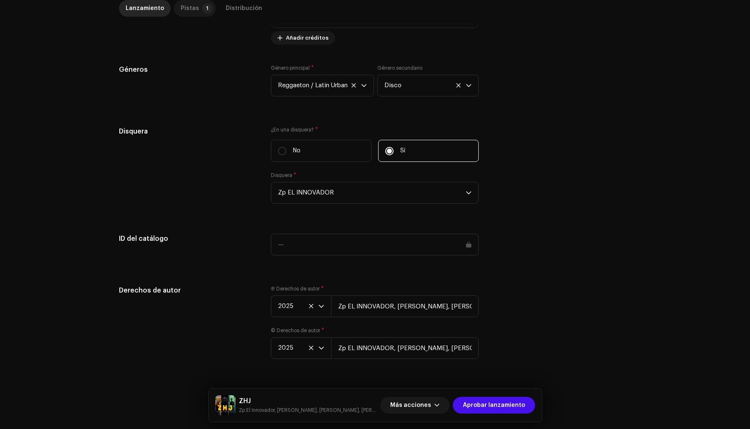
click at [186, 9] on div "Pistas" at bounding box center [190, 8] width 18 height 17
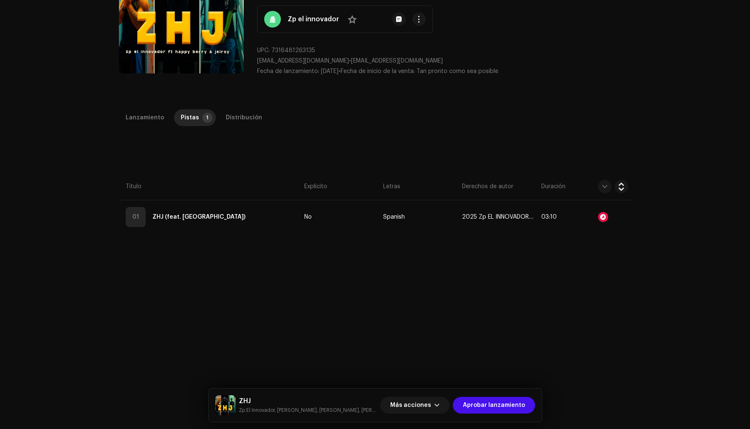
scroll to position [0, 0]
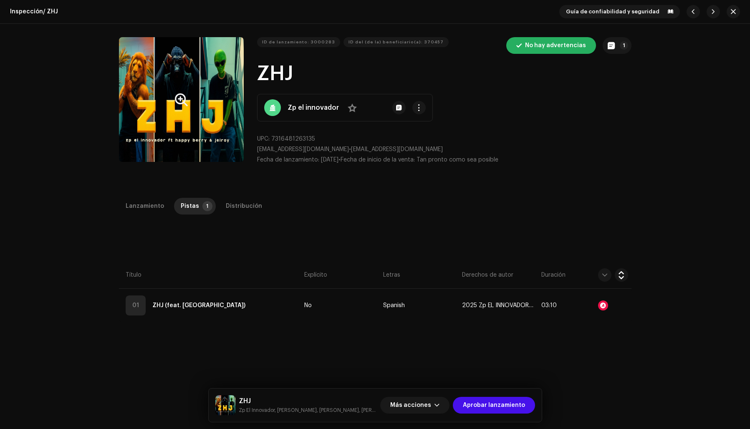
click at [172, 145] on button "Zoom Image" at bounding box center [181, 99] width 125 height 125
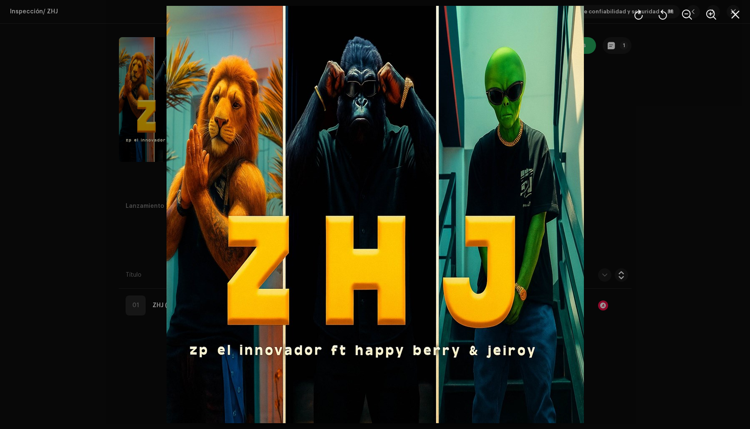
click at [589, 156] on div at bounding box center [375, 214] width 750 height 429
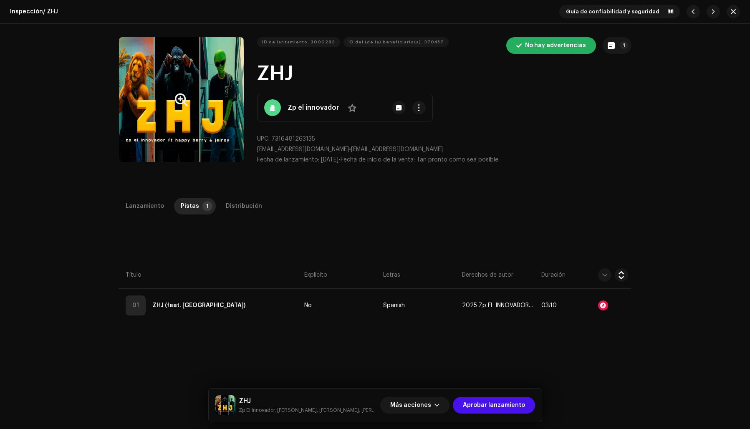
scroll to position [0, 0]
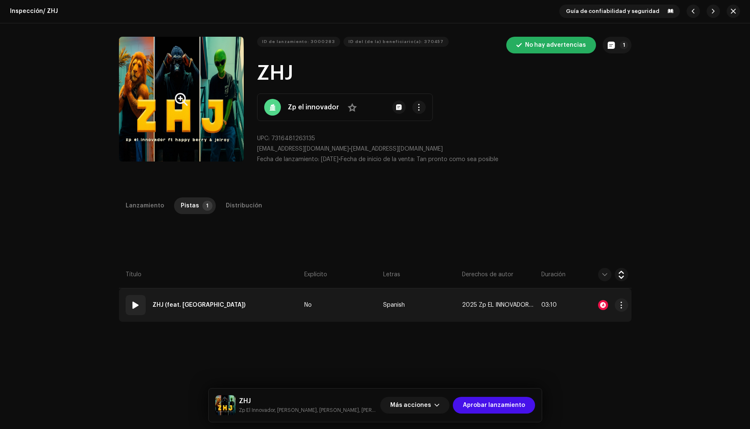
click at [195, 305] on strong "ZHJ (feat. [GEOGRAPHIC_DATA])" at bounding box center [198, 305] width 93 height 17
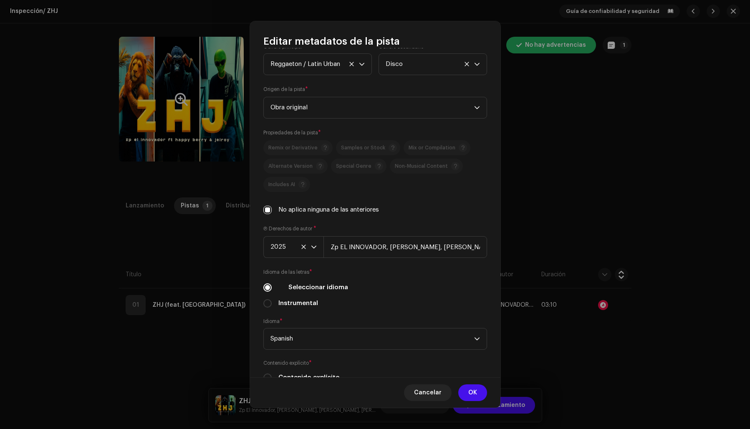
scroll to position [170, 0]
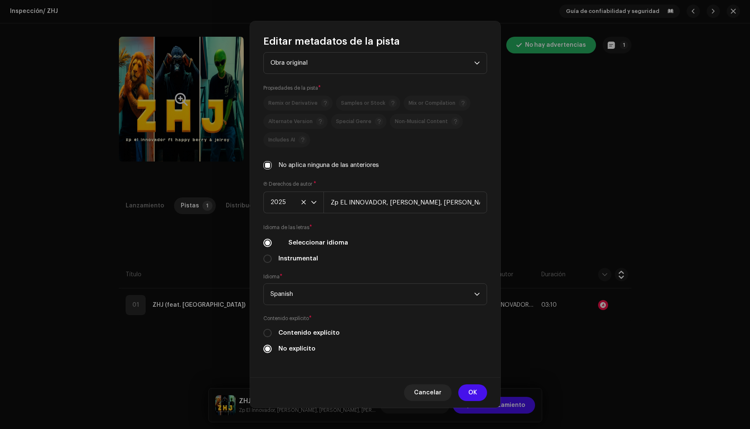
click at [635, 205] on div "Editar metadatos de la pista Título de la pista * ZHJ Versión de la pista Tradu…" at bounding box center [375, 214] width 750 height 429
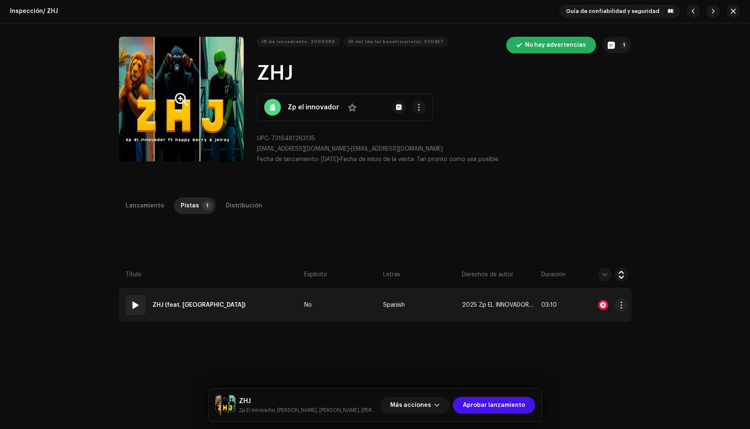
click at [255, 295] on td "01 ZHJ (feat. [GEOGRAPHIC_DATA])" at bounding box center [210, 304] width 182 height 33
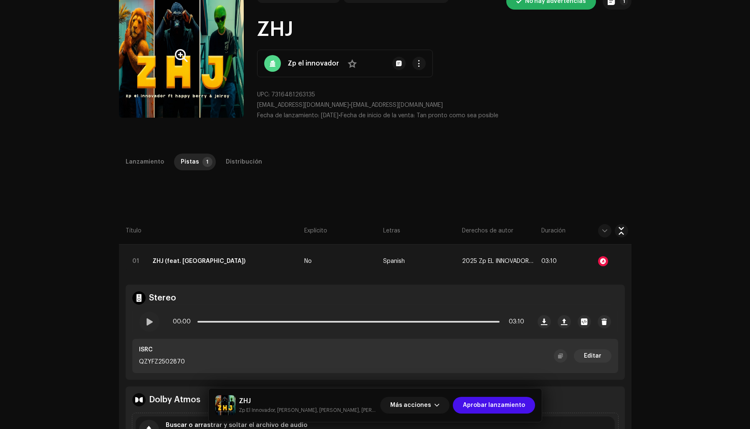
scroll to position [47, 0]
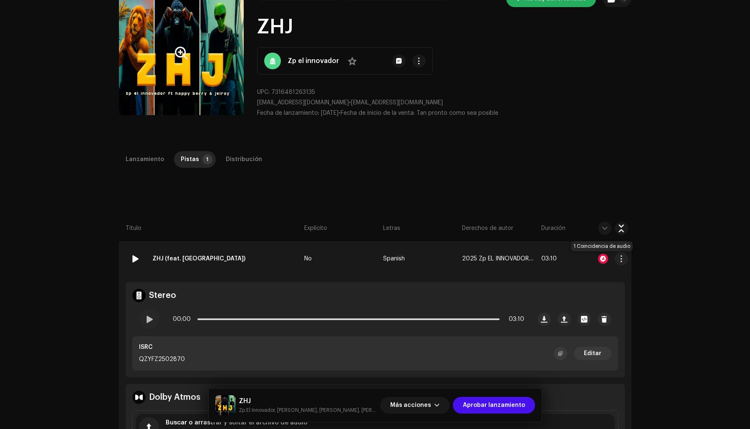
click at [603, 257] on div at bounding box center [603, 259] width 10 height 10
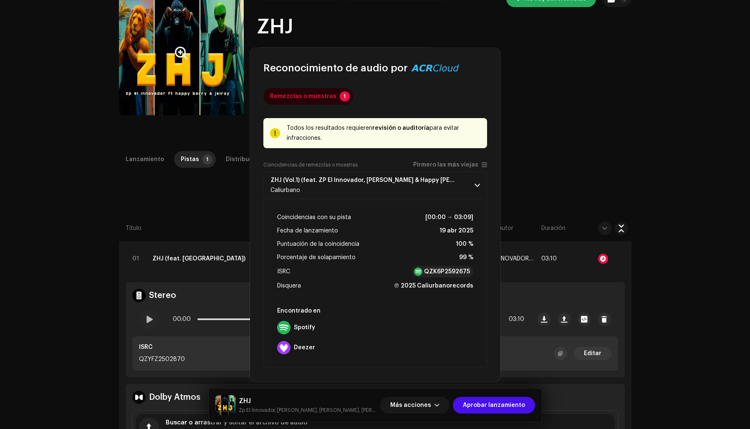
click at [590, 133] on div "Reconocimiento de audio por Remezclas o muestras 1 Todos los resultados requier…" at bounding box center [375, 214] width 750 height 429
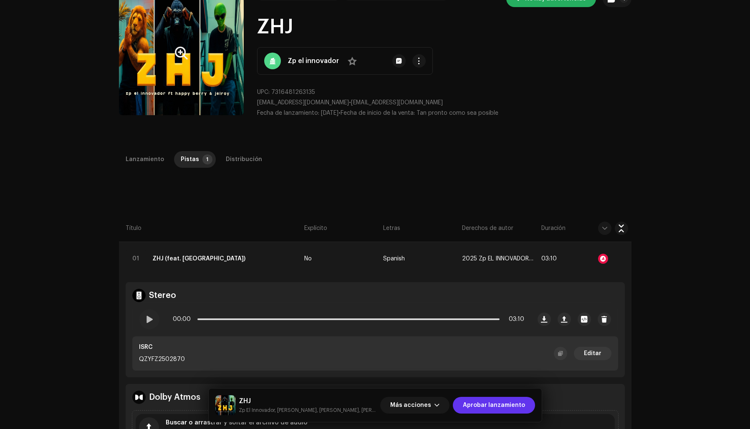
click at [484, 404] on span "Aprobar lanzamiento" at bounding box center [494, 405] width 62 height 17
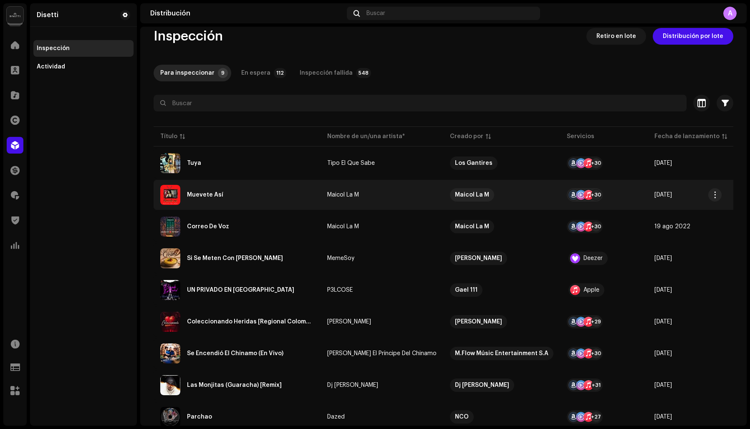
scroll to position [13, 0]
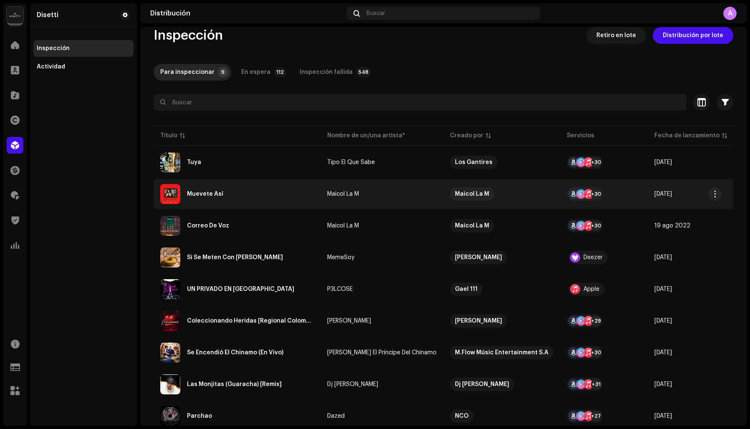
click at [217, 194] on div "Muevete Así" at bounding box center [205, 194] width 36 height 6
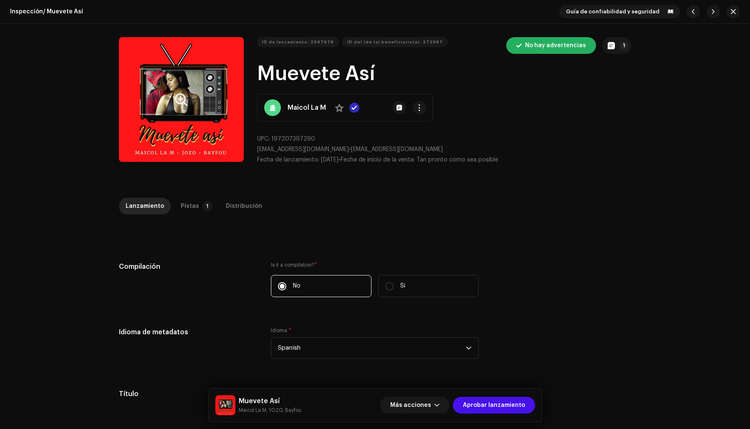
click at [196, 109] on button "Zoom Image" at bounding box center [181, 99] width 125 height 125
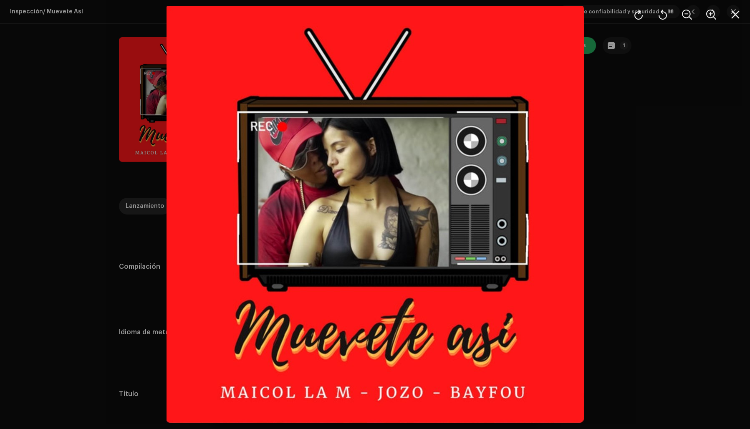
click at [633, 174] on div at bounding box center [375, 214] width 750 height 429
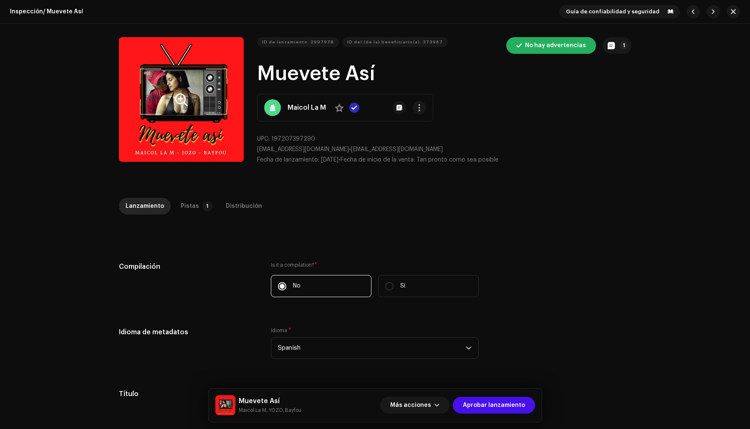
click at [153, 139] on button "Zoom Image" at bounding box center [181, 99] width 125 height 125
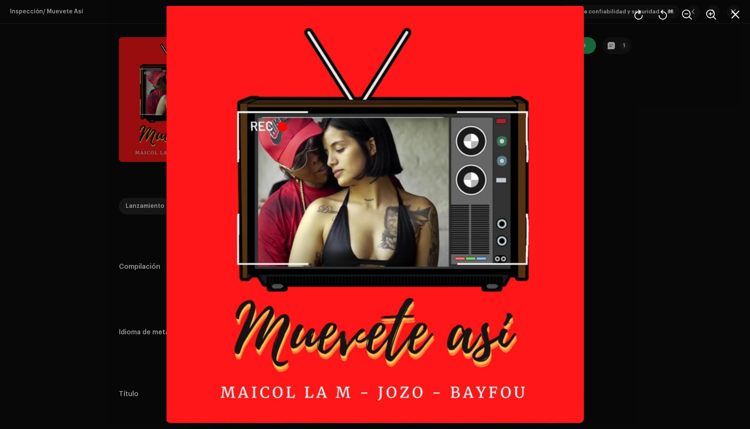
click at [632, 197] on div at bounding box center [375, 214] width 750 height 429
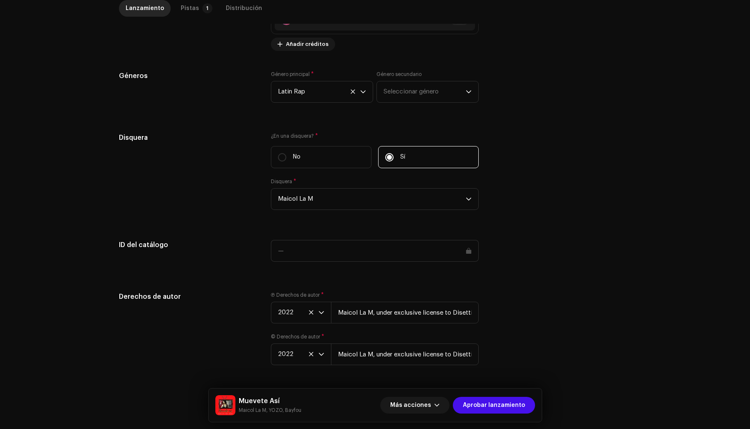
scroll to position [787, 0]
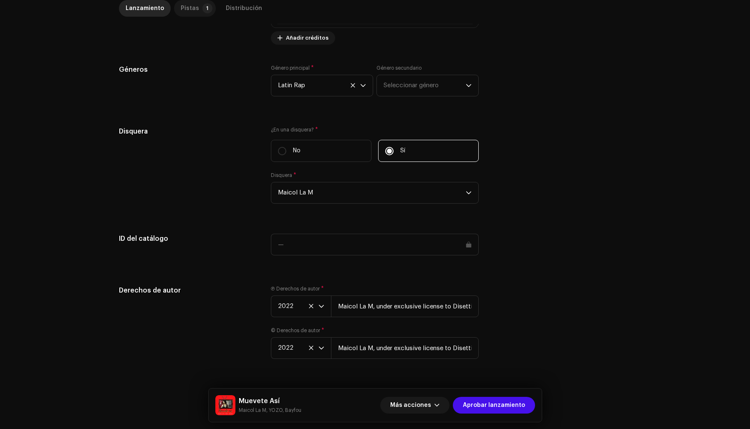
click at [189, 8] on div "Pistas" at bounding box center [190, 8] width 18 height 17
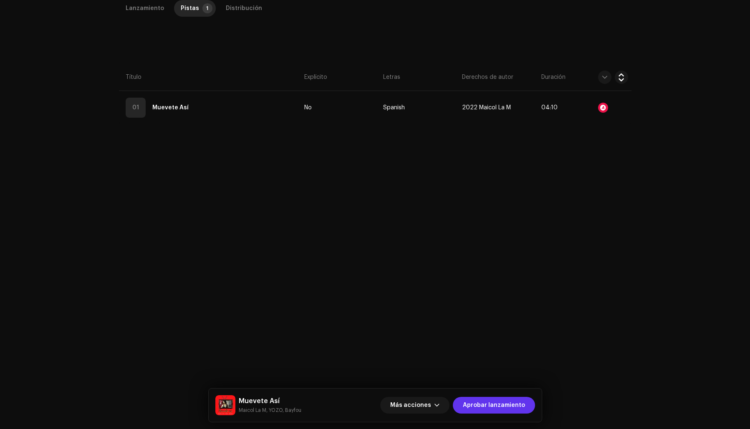
click at [509, 403] on span "Aprobar lanzamiento" at bounding box center [494, 405] width 62 height 17
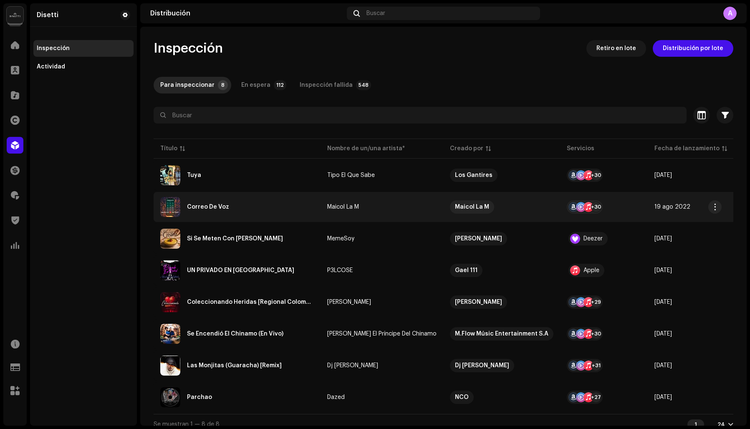
click at [221, 209] on div "Correo De Voz" at bounding box center [208, 207] width 42 height 6
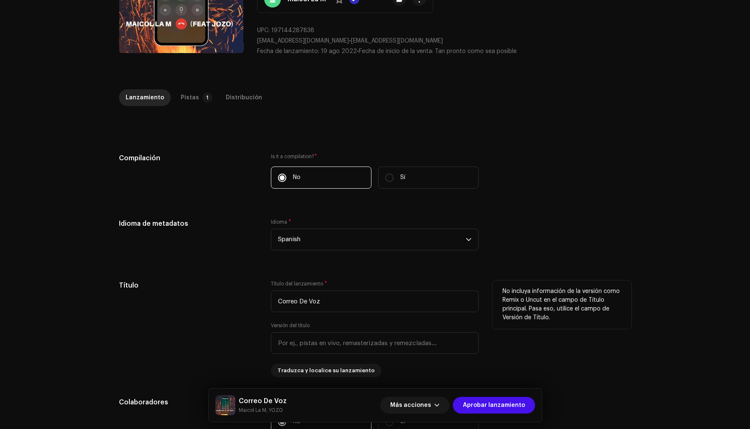
scroll to position [161, 0]
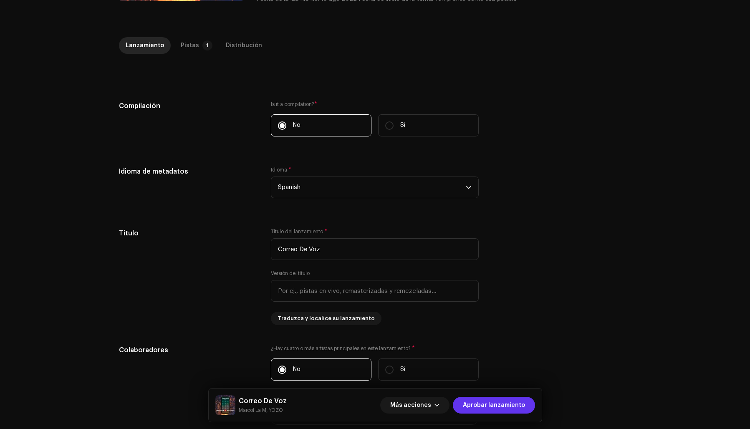
click at [499, 407] on span "Aprobar lanzamiento" at bounding box center [494, 405] width 62 height 17
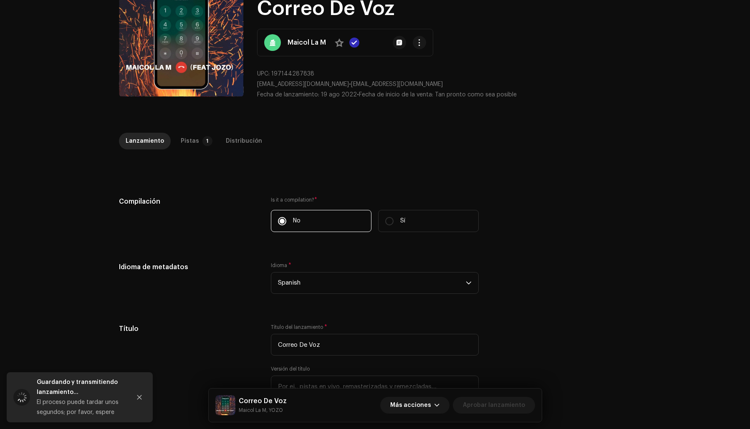
scroll to position [0, 0]
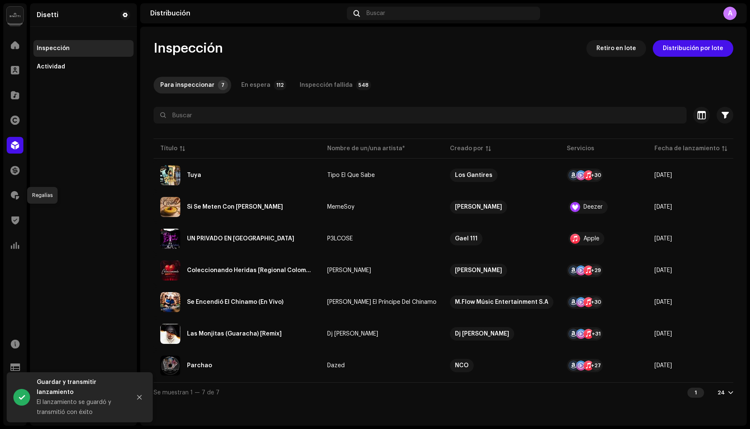
drag, startPoint x: 14, startPoint y: 192, endPoint x: 100, endPoint y: 172, distance: 88.7
click at [14, 192] on span at bounding box center [15, 195] width 8 height 7
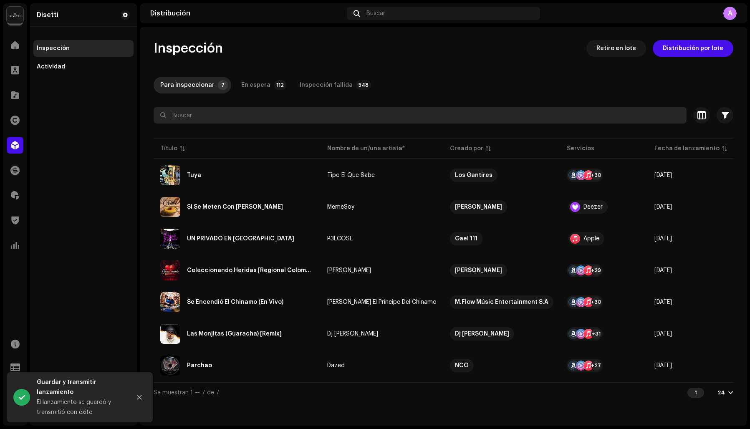
click at [194, 113] on input "text" at bounding box center [420, 115] width 533 height 17
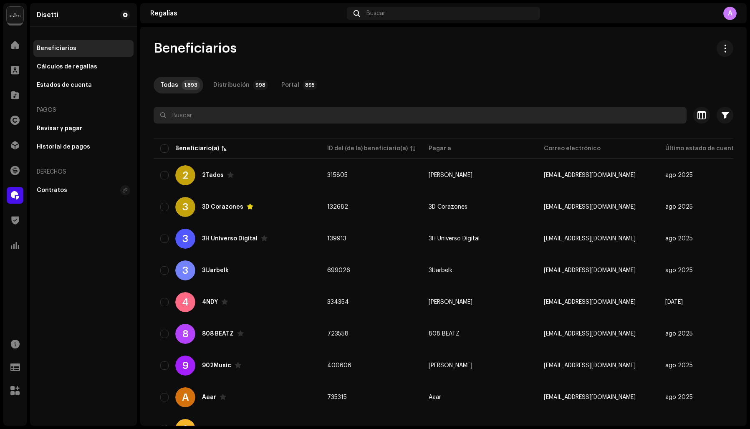
click at [232, 120] on input "text" at bounding box center [420, 115] width 533 height 17
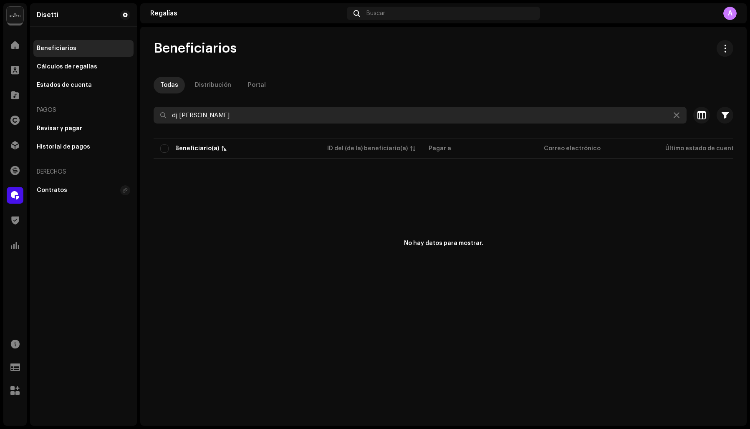
click at [182, 113] on input "dj [PERSON_NAME]" at bounding box center [420, 115] width 533 height 17
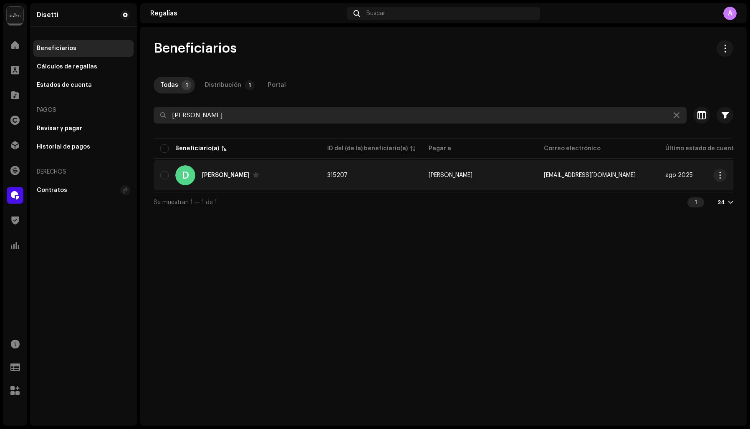
type input "[PERSON_NAME]"
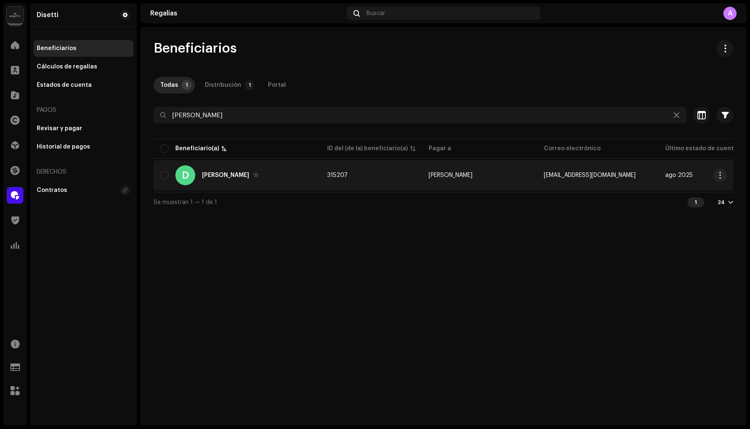
click at [217, 176] on div "[PERSON_NAME]" at bounding box center [225, 175] width 47 height 6
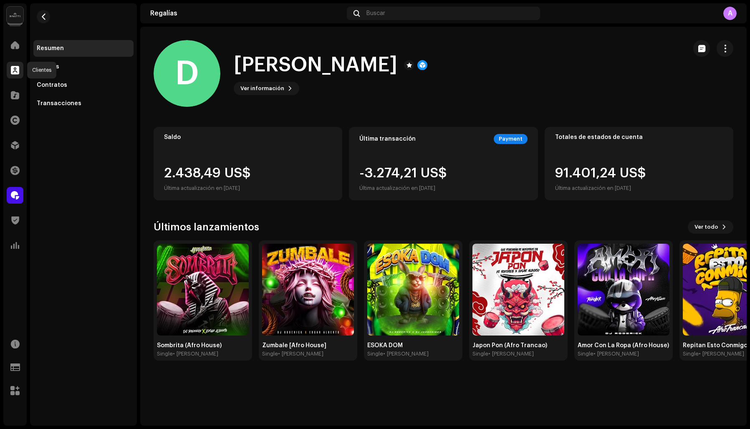
click at [15, 69] on span at bounding box center [15, 70] width 8 height 7
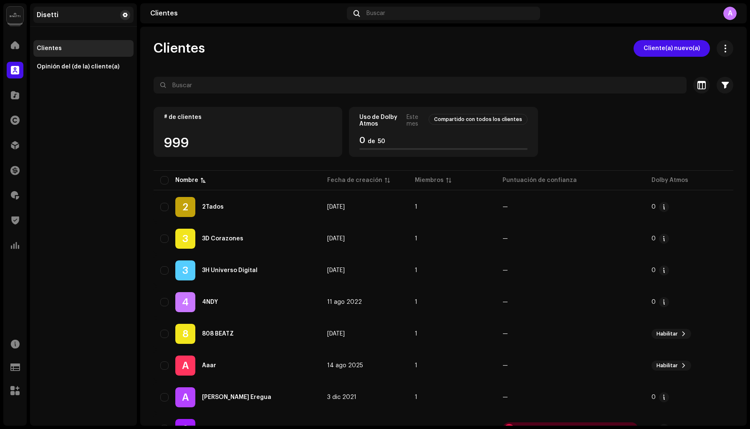
click at [125, 14] on span at bounding box center [125, 15] width 5 height 7
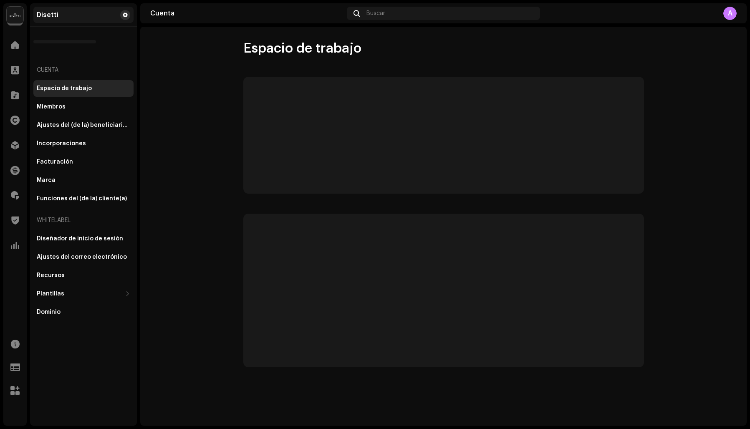
click at [125, 14] on span at bounding box center [125, 15] width 5 height 7
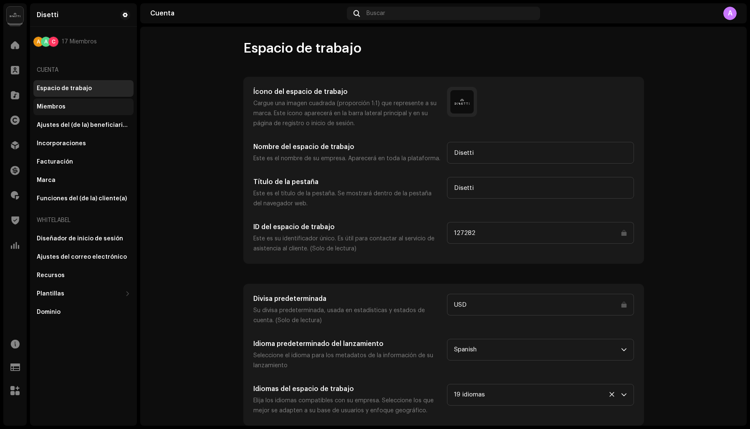
click at [59, 108] on div "Miembros" at bounding box center [51, 106] width 29 height 7
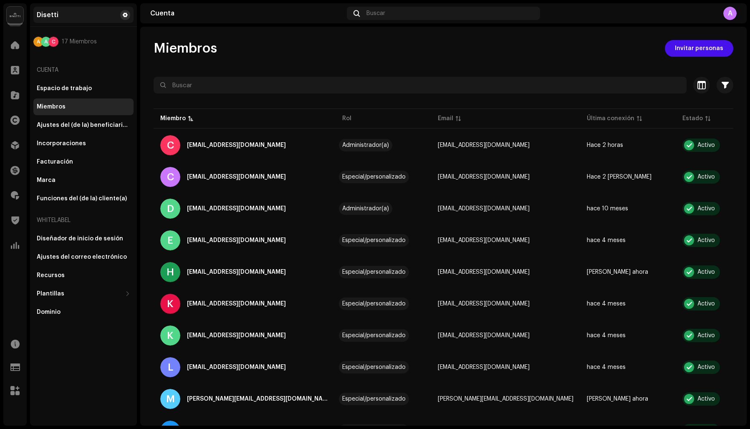
click at [127, 13] on span at bounding box center [125, 15] width 5 height 7
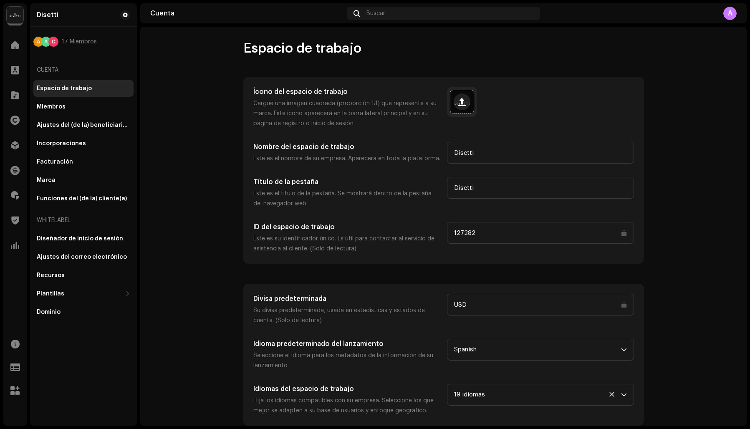
click at [461, 103] on span at bounding box center [462, 101] width 8 height 7
click at [728, 12] on div "A" at bounding box center [729, 13] width 13 height 13
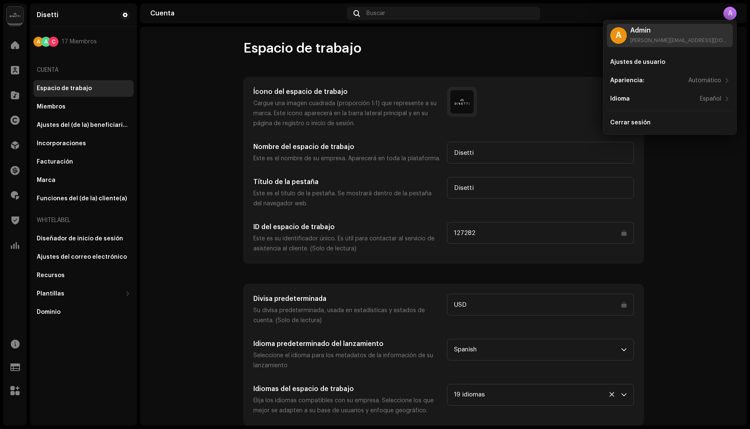
click at [620, 33] on div "A" at bounding box center [618, 35] width 17 height 17
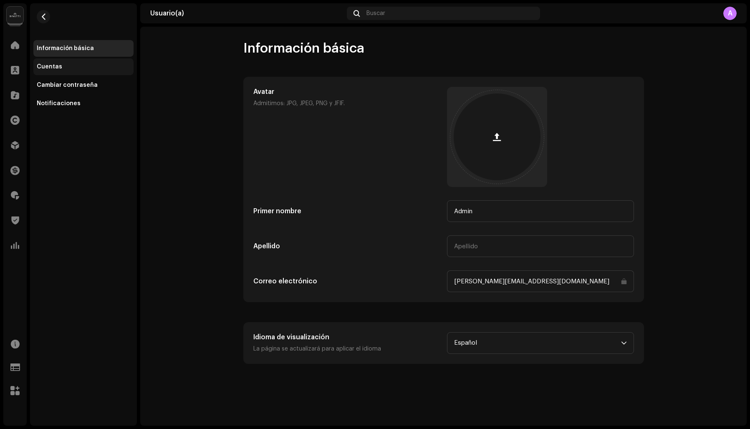
click at [53, 66] on div "Cuentas" at bounding box center [49, 66] width 25 height 7
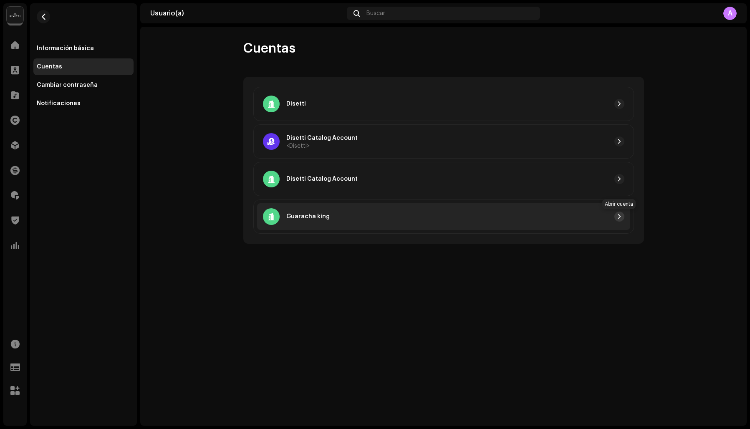
click at [619, 215] on span "button" at bounding box center [619, 216] width 5 height 7
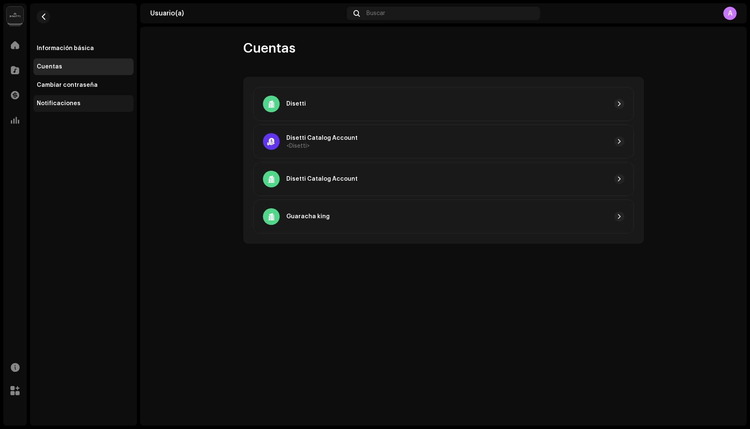
click at [62, 101] on div "Notificaciones" at bounding box center [59, 103] width 44 height 7
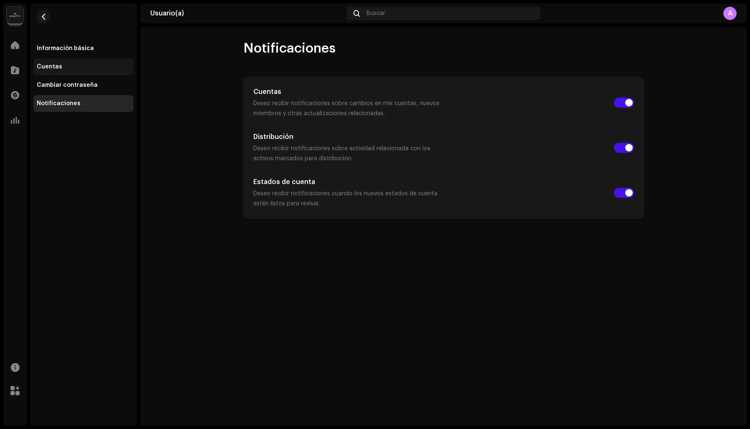
click at [54, 67] on div "Cuentas" at bounding box center [49, 66] width 25 height 7
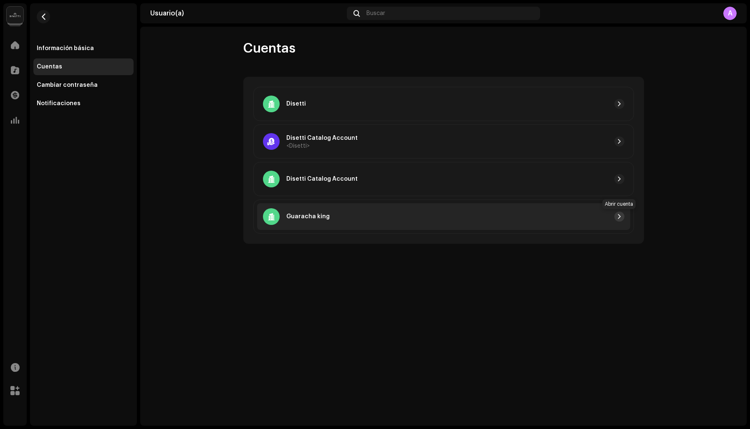
click at [617, 214] on span "button" at bounding box center [619, 216] width 5 height 7
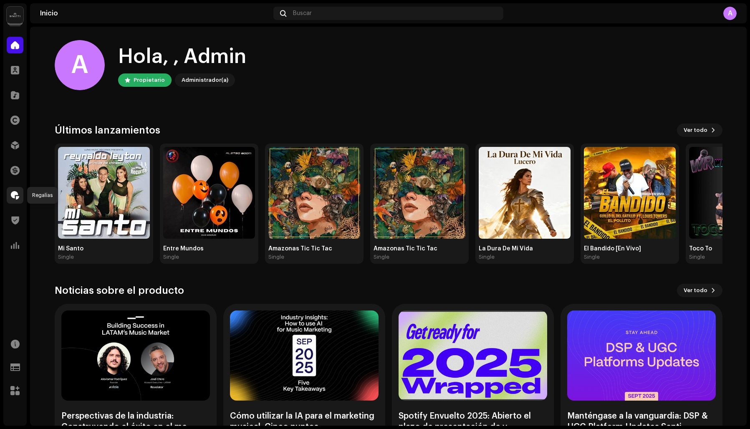
click at [17, 194] on span at bounding box center [15, 195] width 8 height 7
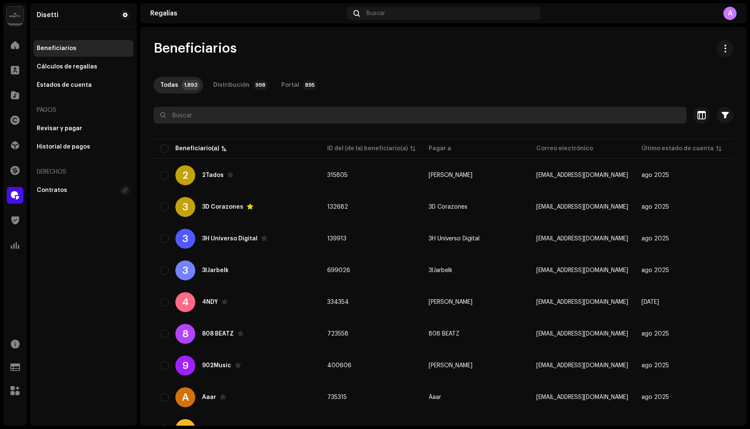
click at [205, 114] on input "text" at bounding box center [420, 115] width 533 height 17
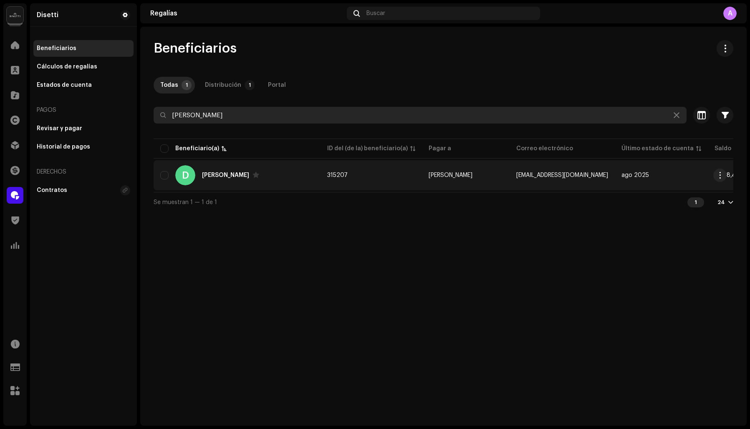
type input "[PERSON_NAME]"
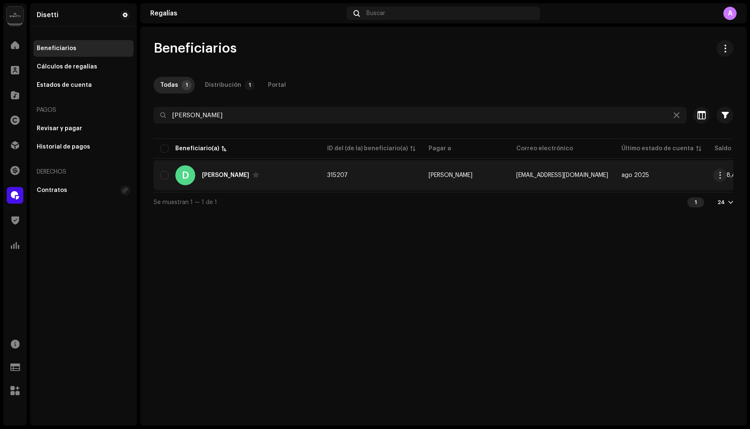
click at [204, 173] on div "[PERSON_NAME]" at bounding box center [225, 175] width 47 height 6
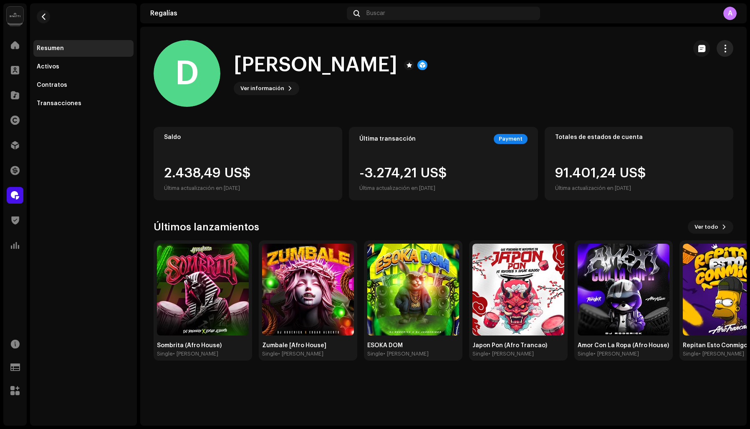
click at [724, 46] on span "button" at bounding box center [725, 48] width 8 height 7
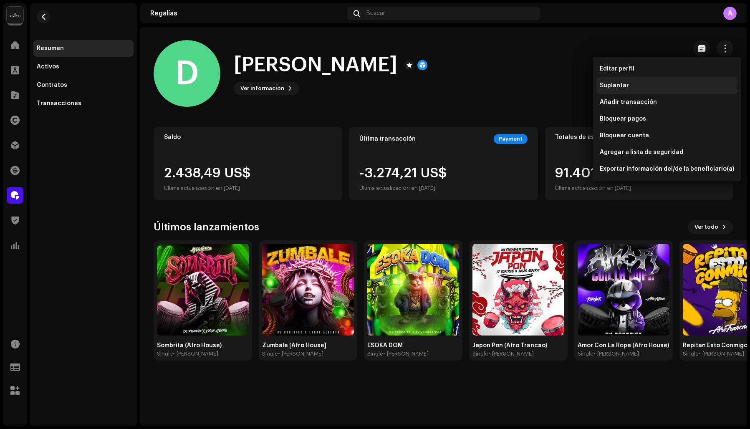
click at [625, 84] on span "Suplantar" at bounding box center [614, 85] width 29 height 7
